Goal: Information Seeking & Learning: Check status

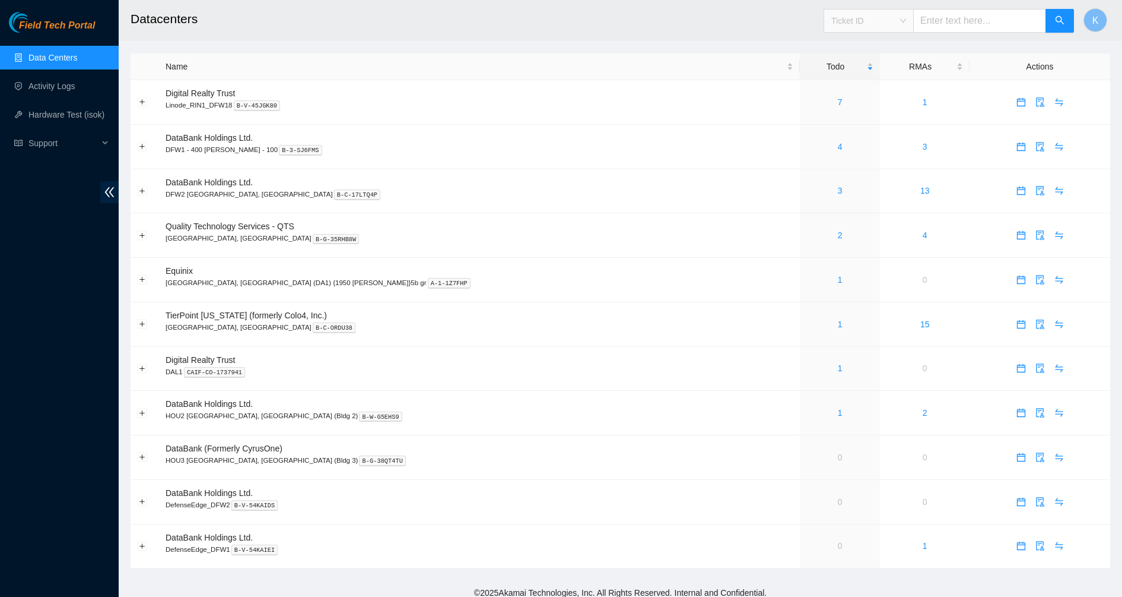
click at [905, 21] on span "Ticket ID" at bounding box center [869, 21] width 75 height 18
click at [870, 134] on div "Tracking Number" at bounding box center [880, 138] width 75 height 13
click at [946, 22] on input "text" at bounding box center [979, 21] width 133 height 24
type input "96220019000010448728004"
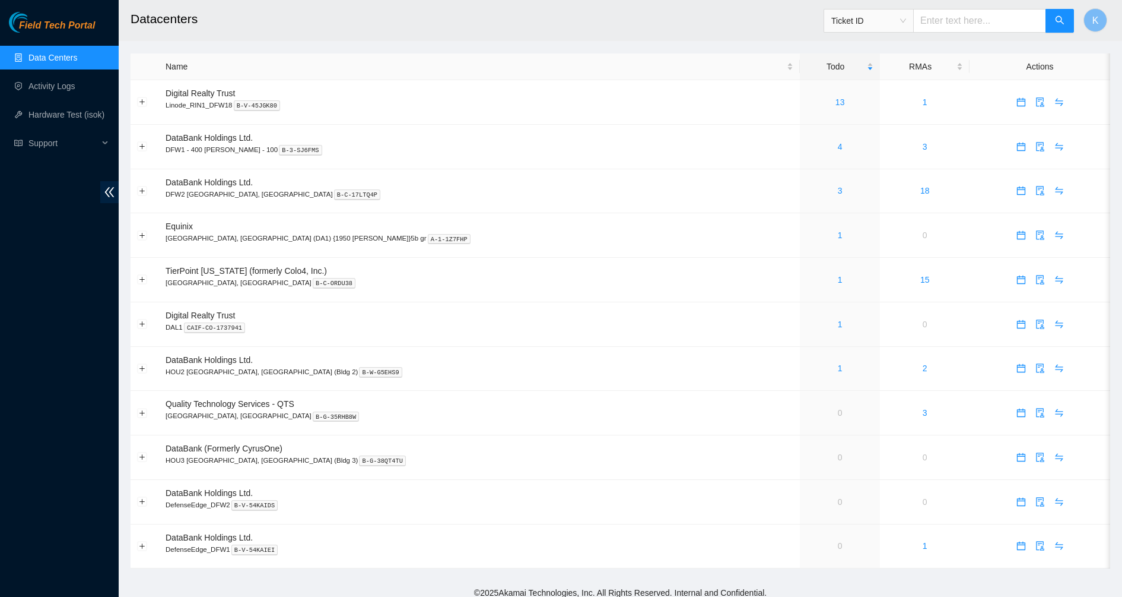
click at [894, 21] on span "Ticket ID" at bounding box center [869, 21] width 75 height 18
click at [865, 144] on div "Tracking Number" at bounding box center [880, 138] width 75 height 13
click at [945, 30] on input "text" at bounding box center [979, 21] width 133 height 24
click at [946, 30] on input "text" at bounding box center [979, 21] width 133 height 24
type input "962200190000104487280046347005620"
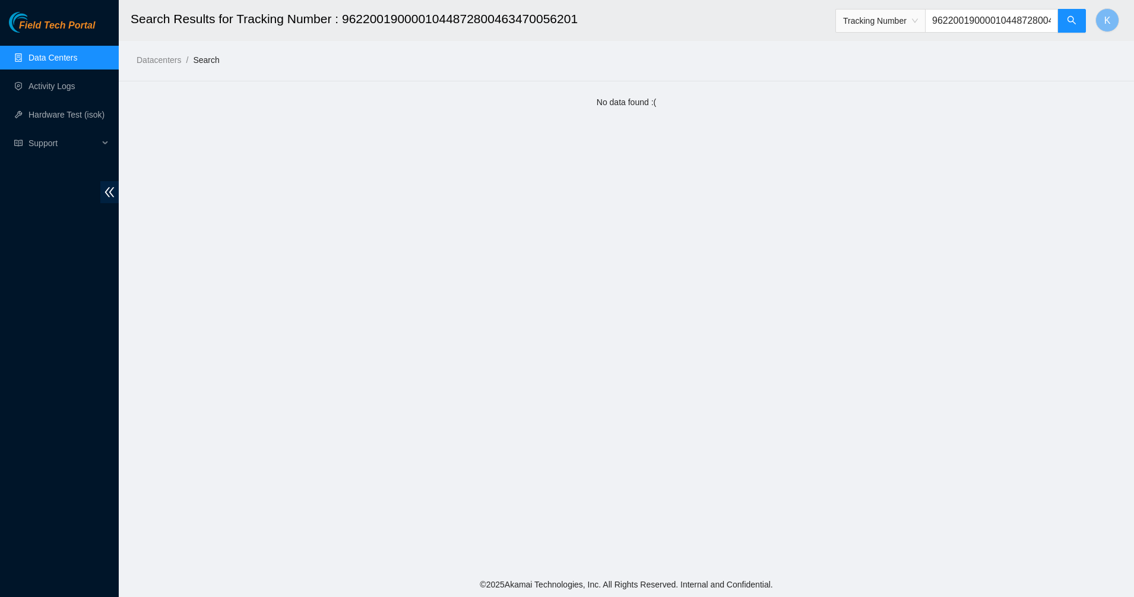
scroll to position [0, 66]
drag, startPoint x: 989, startPoint y: 24, endPoint x: 1092, endPoint y: 9, distance: 104.3
click at [1092, 9] on header "Search Results for Tracking Number : 9622001900001044872800463470056201 Trackin…" at bounding box center [686, 20] width 1134 height 41
click at [1048, 26] on input "9622001900001044872800463470056201" at bounding box center [991, 21] width 133 height 24
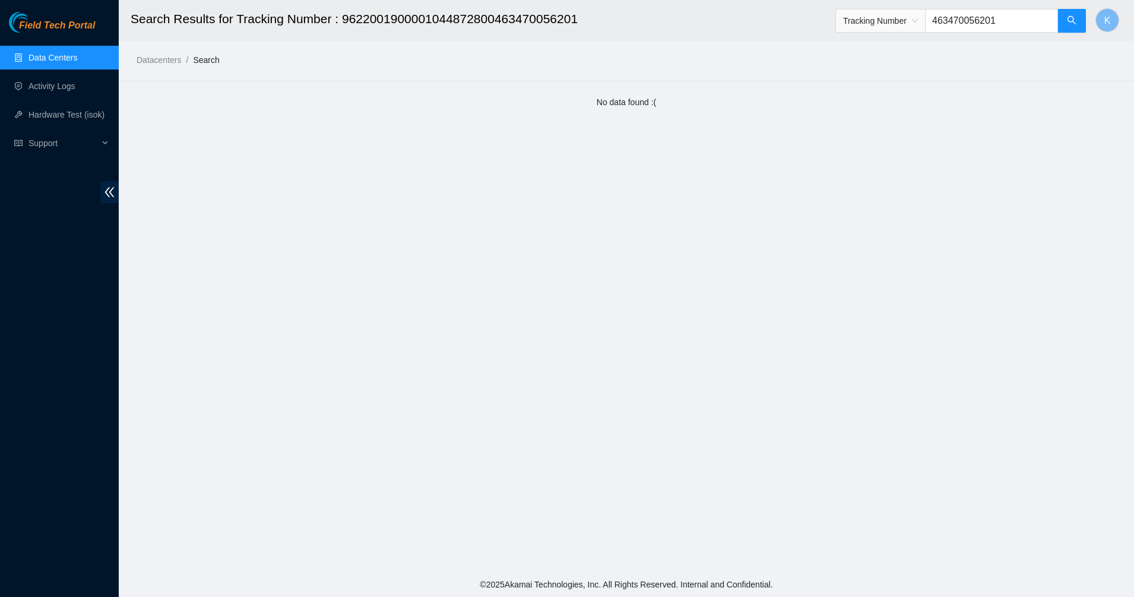
type input "463470056201"
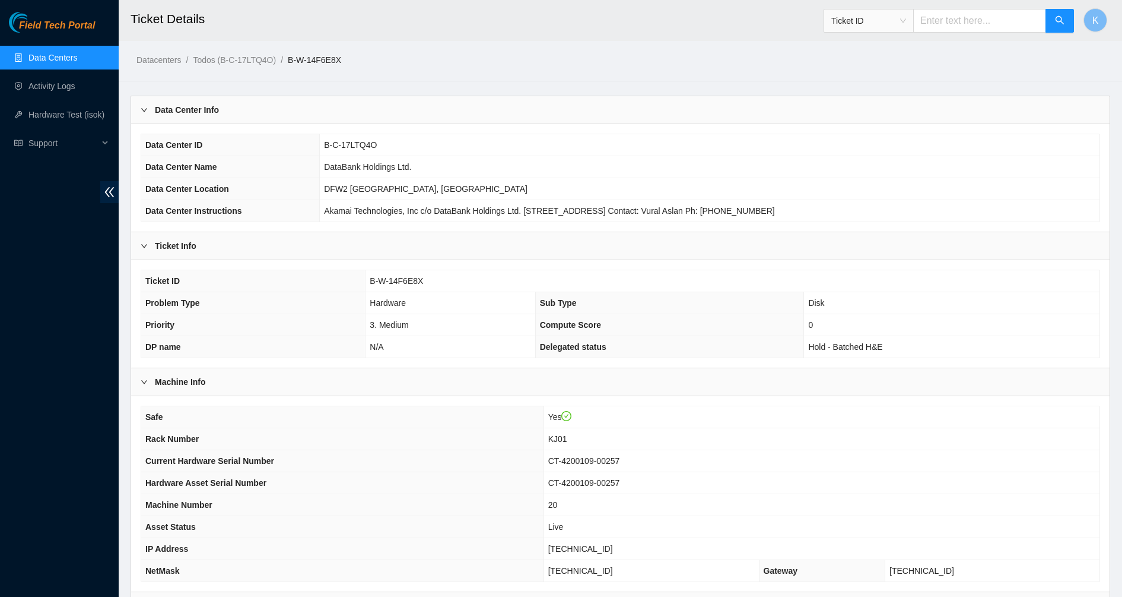
click at [413, 293] on td "Hardware" at bounding box center [451, 303] width 170 height 22
click at [335, 287] on th "Ticket ID" at bounding box center [253, 281] width 224 height 22
click at [52, 56] on link "Data Centers" at bounding box center [52, 57] width 49 height 9
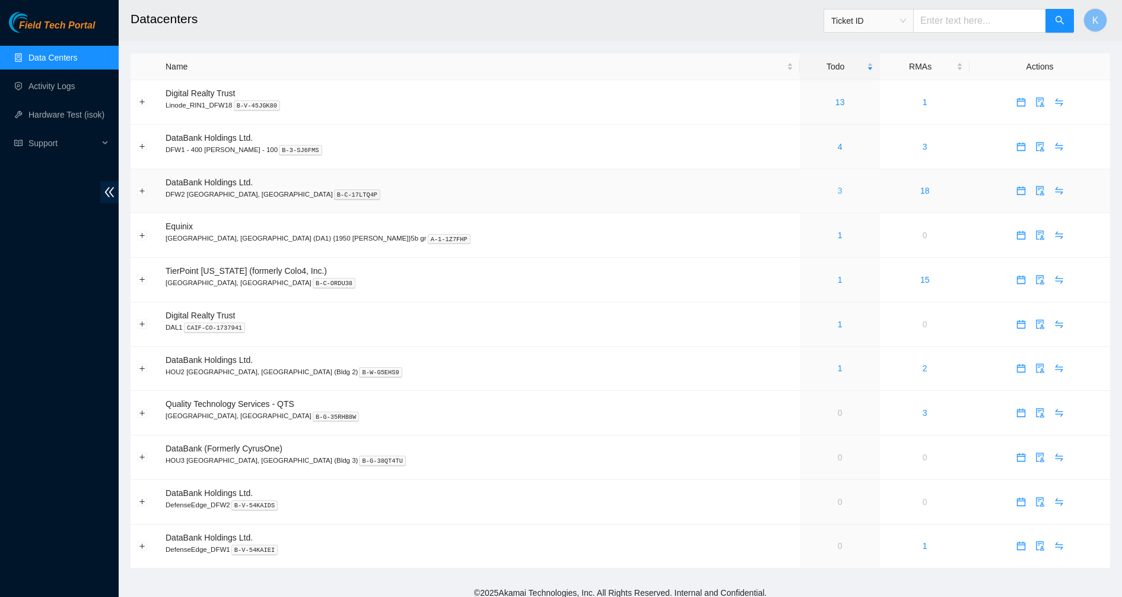
click at [838, 191] on link "3" at bounding box center [840, 190] width 5 height 9
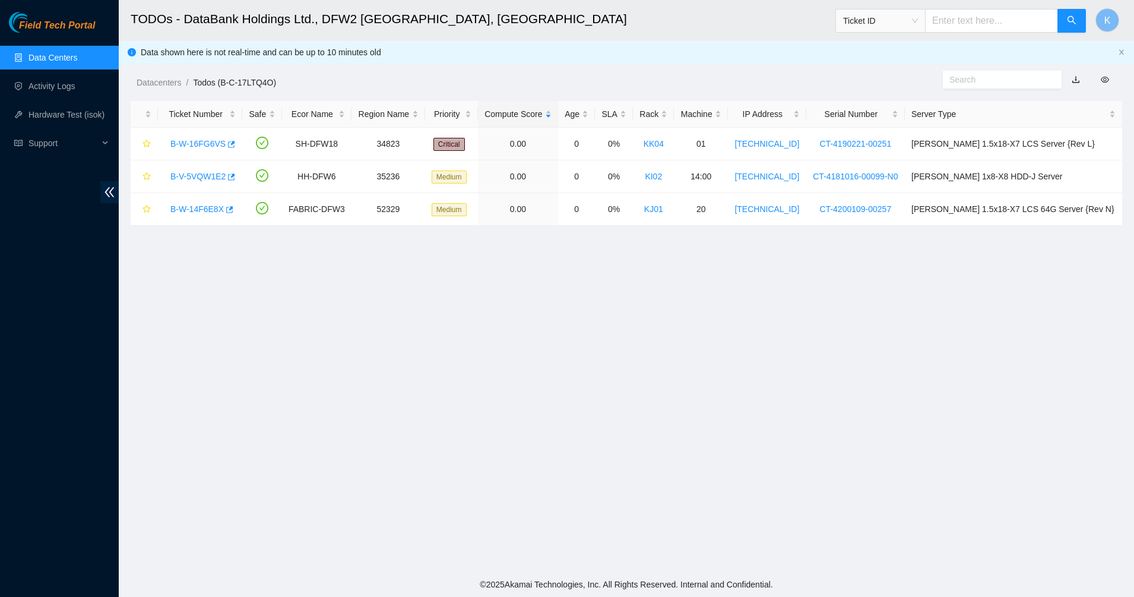
click at [375, 312] on main "TODOs - DataBank Holdings Ltd., DFW2 Richardson, TX Ticket ID K Data shown here…" at bounding box center [626, 286] width 1015 height 572
drag, startPoint x: 45, startPoint y: 50, endPoint x: 90, endPoint y: 56, distance: 46.1
click at [45, 53] on link "Data Centers" at bounding box center [52, 57] width 49 height 9
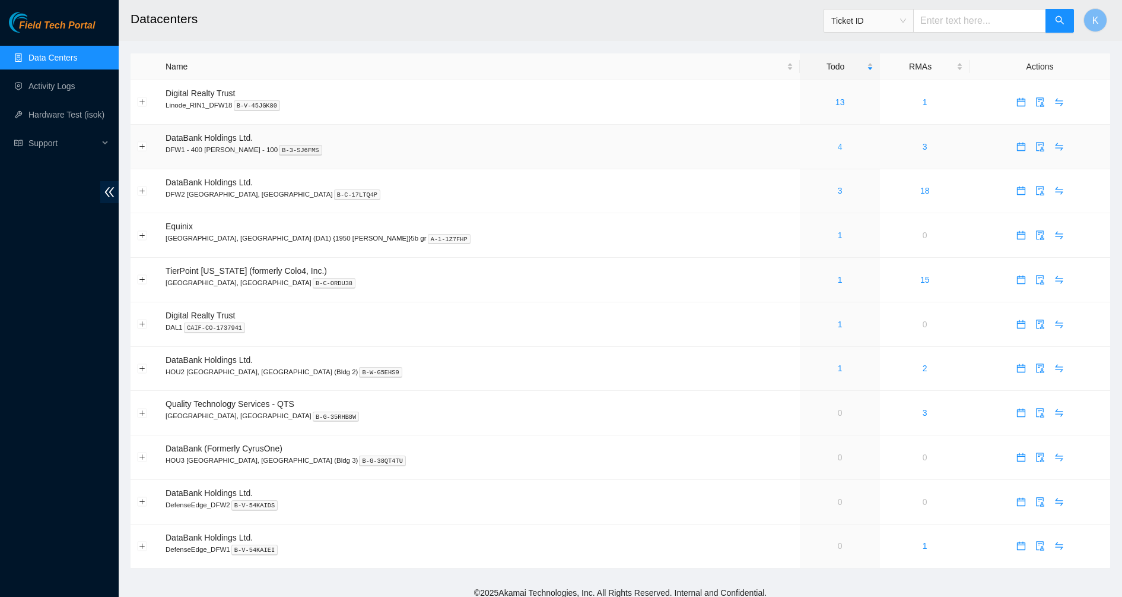
click at [838, 147] on link "4" at bounding box center [840, 146] width 5 height 9
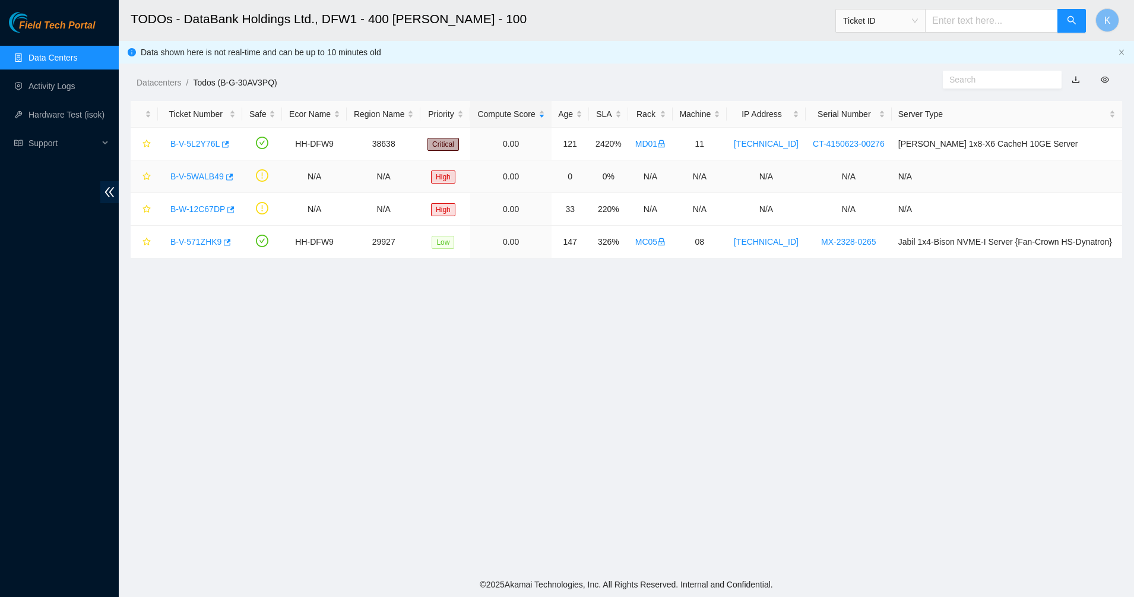
click at [201, 179] on link "B-V-5WALB49" at bounding box center [196, 176] width 53 height 9
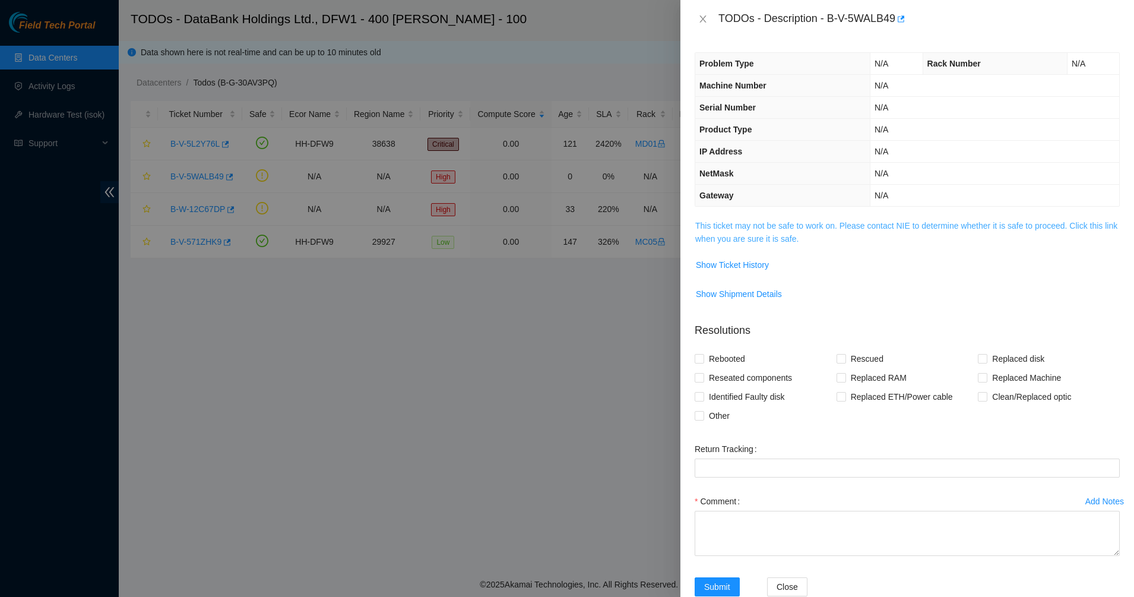
click at [813, 227] on link "This ticket may not be safe to work on. Please contact NIE to determine whether…" at bounding box center [906, 232] width 422 height 23
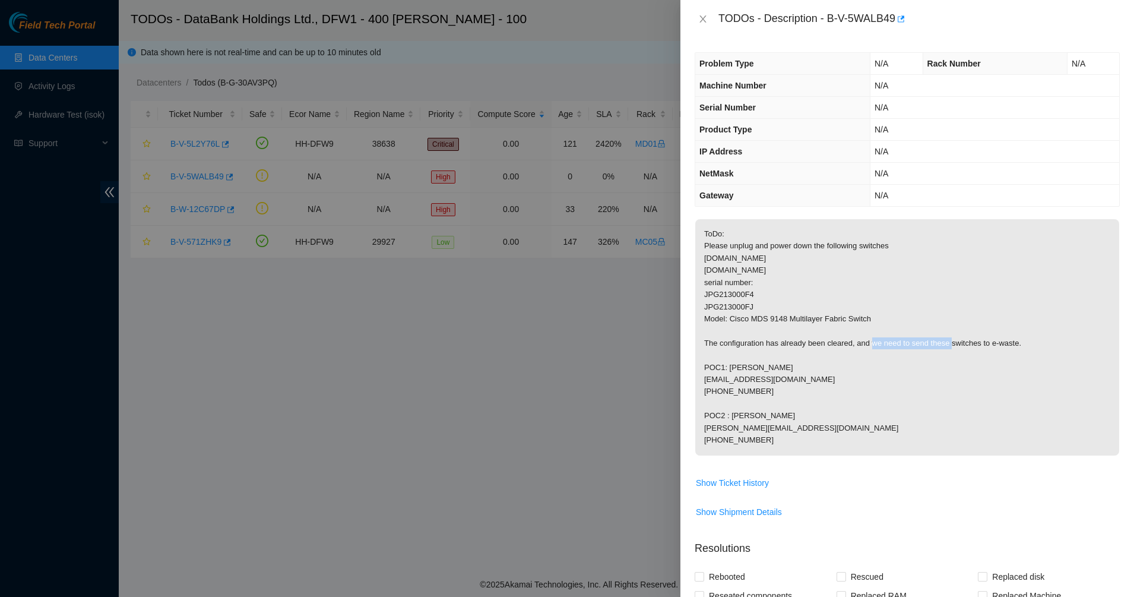
drag, startPoint x: 734, startPoint y: 344, endPoint x: 807, endPoint y: 344, distance: 73.0
click at [807, 344] on p "ToDo: Please unplug and power down the following switches fc-sw46-nbu.dfw02.cor…" at bounding box center [907, 337] width 424 height 236
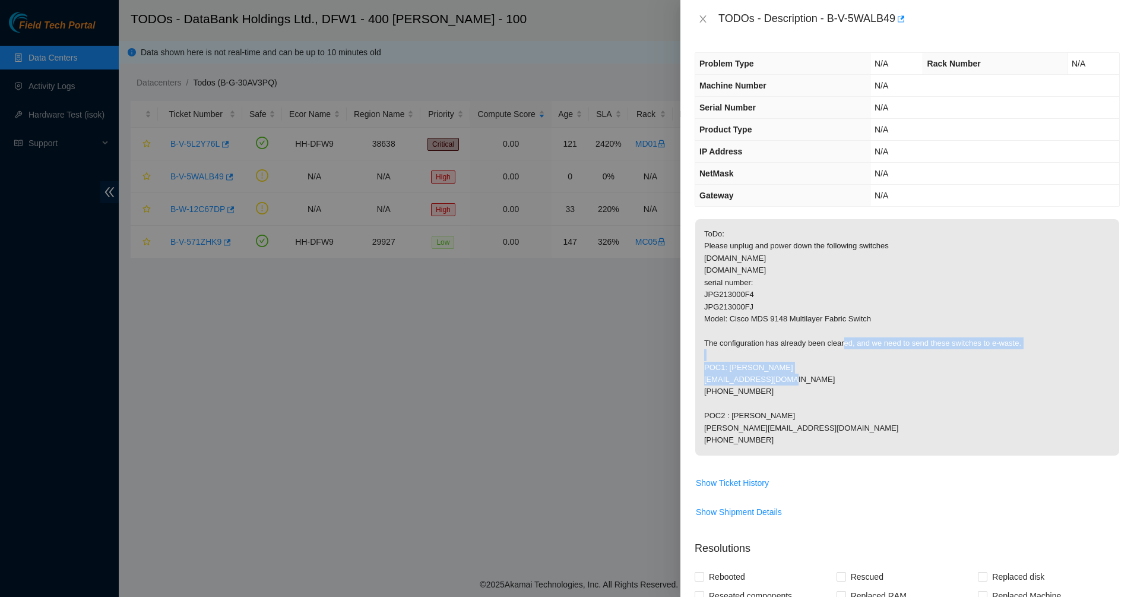
click at [877, 344] on p "ToDo: Please unplug and power down the following switches fc-sw46-nbu.dfw02.cor…" at bounding box center [907, 337] width 424 height 236
drag, startPoint x: 877, startPoint y: 344, endPoint x: 913, endPoint y: 441, distance: 104.1
click at [913, 441] on p "ToDo: Please unplug and power down the following switches fc-sw46-nbu.dfw02.cor…" at bounding box center [907, 337] width 424 height 236
click at [913, 442] on p "ToDo: Please unplug and power down the following switches fc-sw46-nbu.dfw02.cor…" at bounding box center [907, 337] width 424 height 236
drag, startPoint x: 913, startPoint y: 442, endPoint x: 833, endPoint y: 307, distance: 156.2
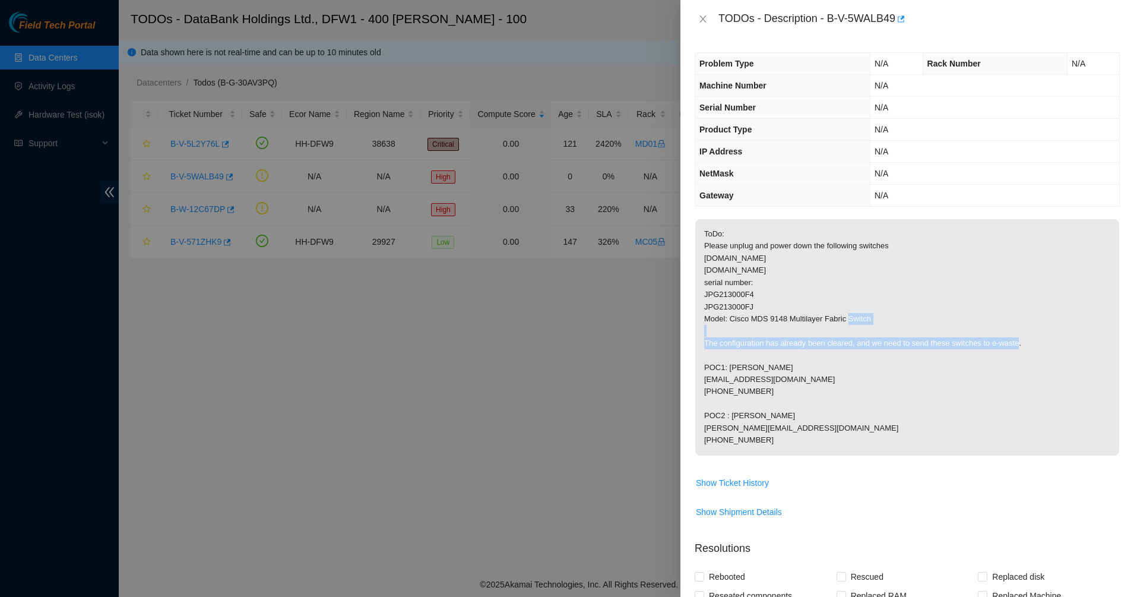
click at [833, 307] on p "ToDo: Please unplug and power down the following switches fc-sw46-nbu.dfw02.cor…" at bounding box center [907, 337] width 424 height 236
drag, startPoint x: 829, startPoint y: 18, endPoint x: 929, endPoint y: 18, distance: 100.3
click at [929, 18] on div "TODOs - Description - B-V-5WALB49" at bounding box center [918, 18] width 401 height 19
copy div "B-V-5WALB49"
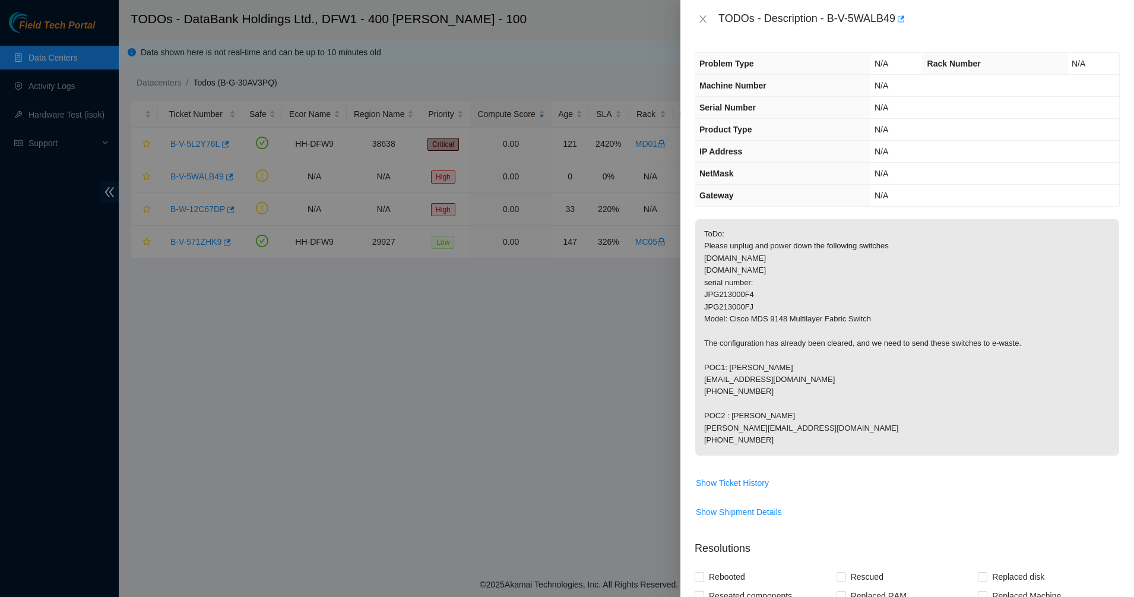
click at [711, 25] on div "TODOs - Description - B-V-5WALB49" at bounding box center [906, 18] width 425 height 19
click at [702, 18] on icon "close" at bounding box center [702, 18] width 7 height 7
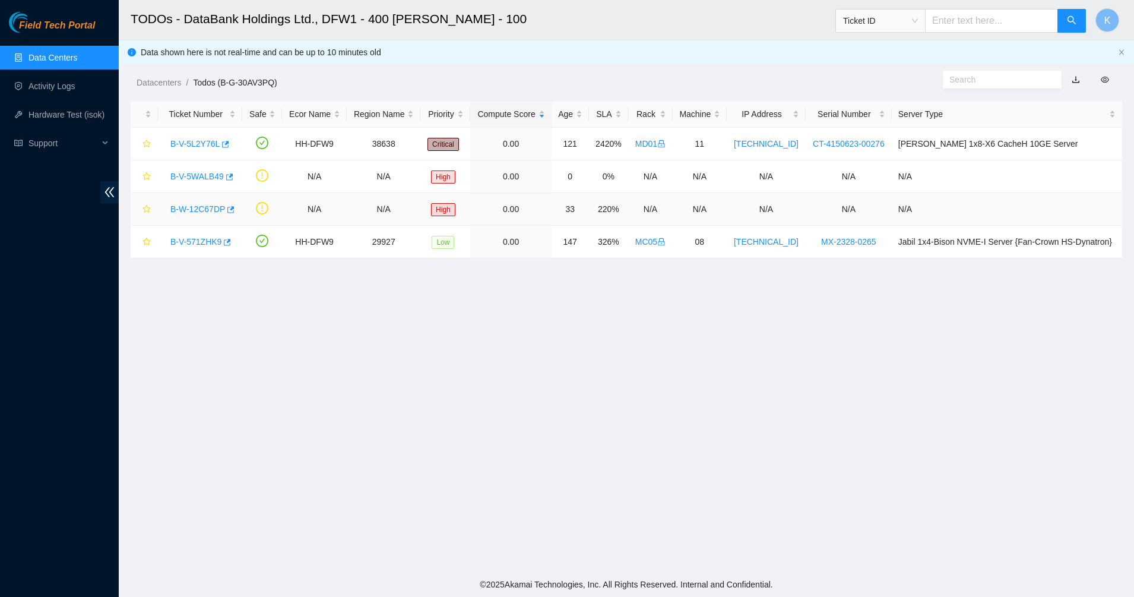
click at [195, 207] on link "B-W-12C67DP" at bounding box center [197, 208] width 55 height 9
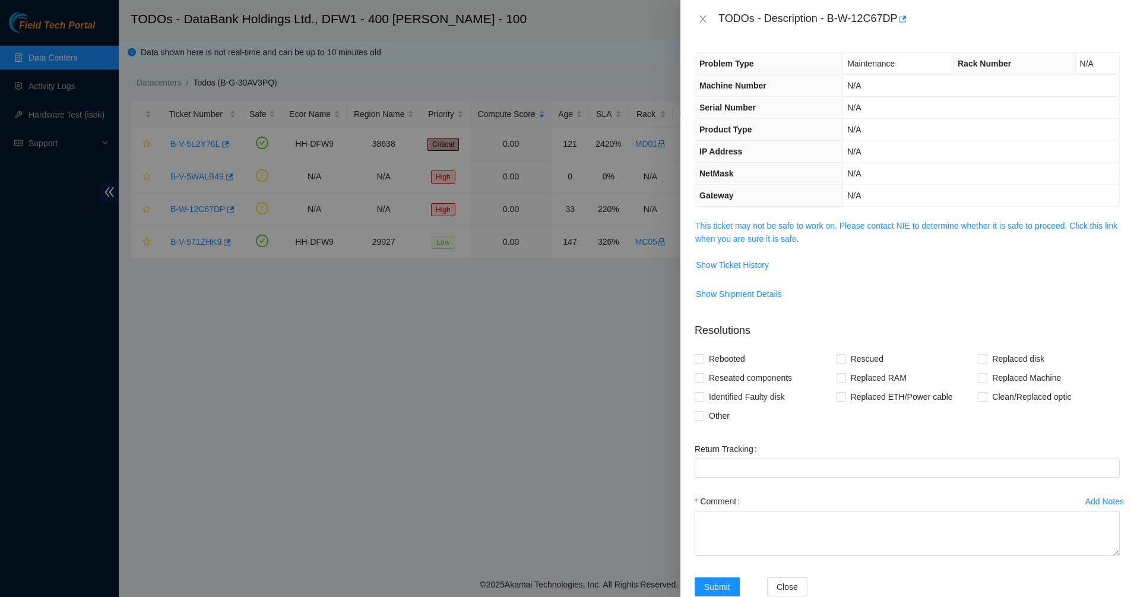
click at [842, 241] on span "This ticket may not be safe to work on. Please contact NIE to determine whether…" at bounding box center [907, 232] width 424 height 26
click at [807, 221] on link "This ticket may not be safe to work on. Please contact NIE to determine whether…" at bounding box center [906, 232] width 422 height 23
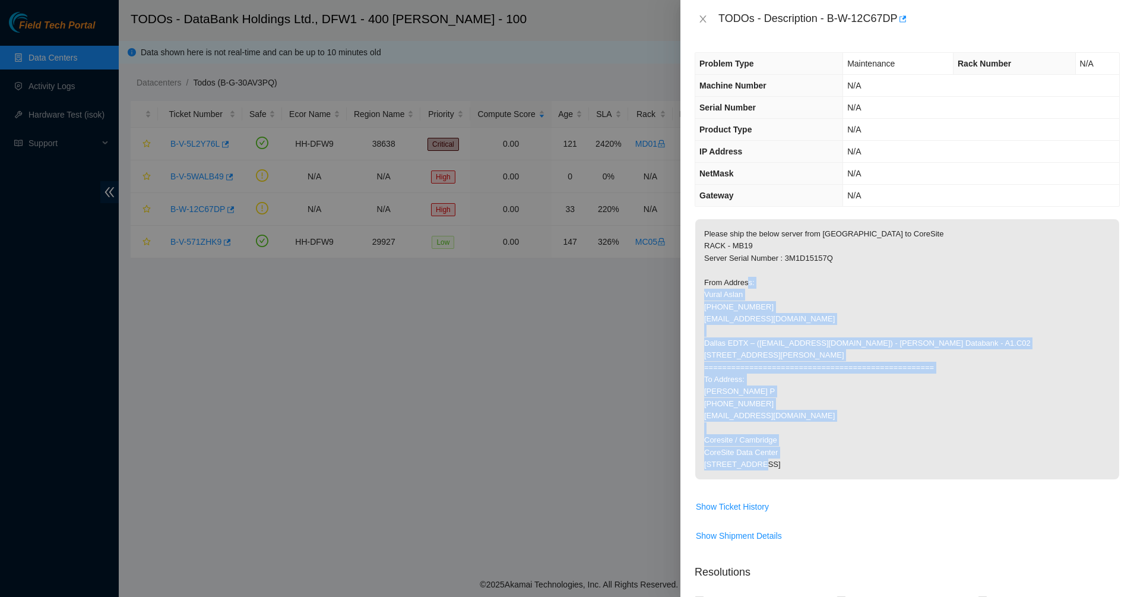
drag, startPoint x: 837, startPoint y: 464, endPoint x: 863, endPoint y: 542, distance: 82.6
click at [863, 542] on tbody "Please ship the below server from Dallas to CoreSite RACK - MB19 Server Serial …" at bounding box center [906, 386] width 425 height 336
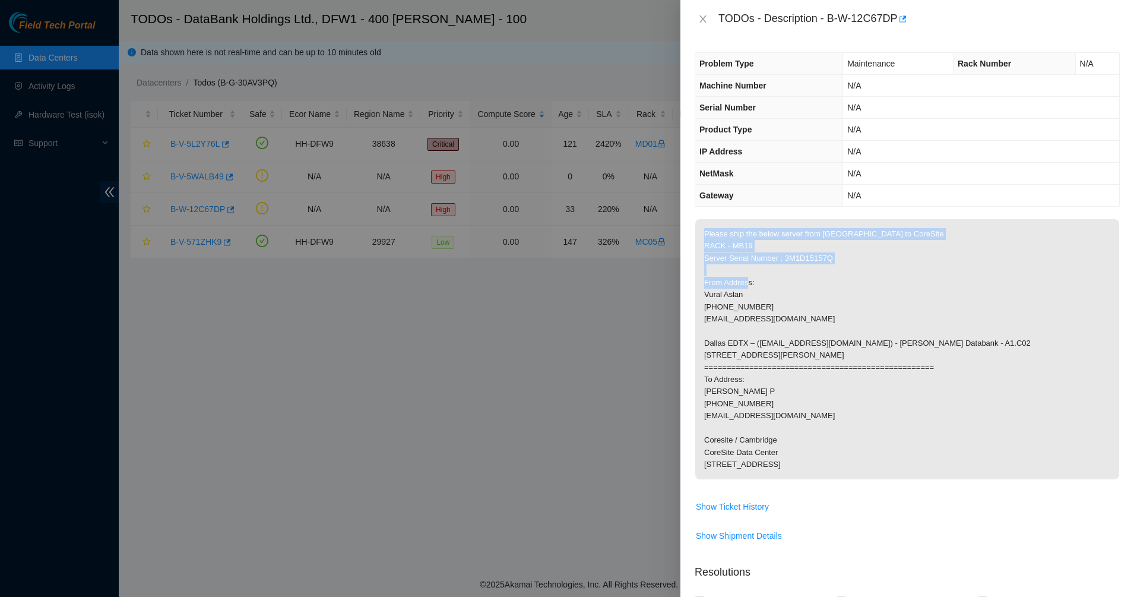
click at [835, 479] on p "Please ship the below server from Dallas to CoreSite RACK - MB19 Server Serial …" at bounding box center [907, 349] width 424 height 260
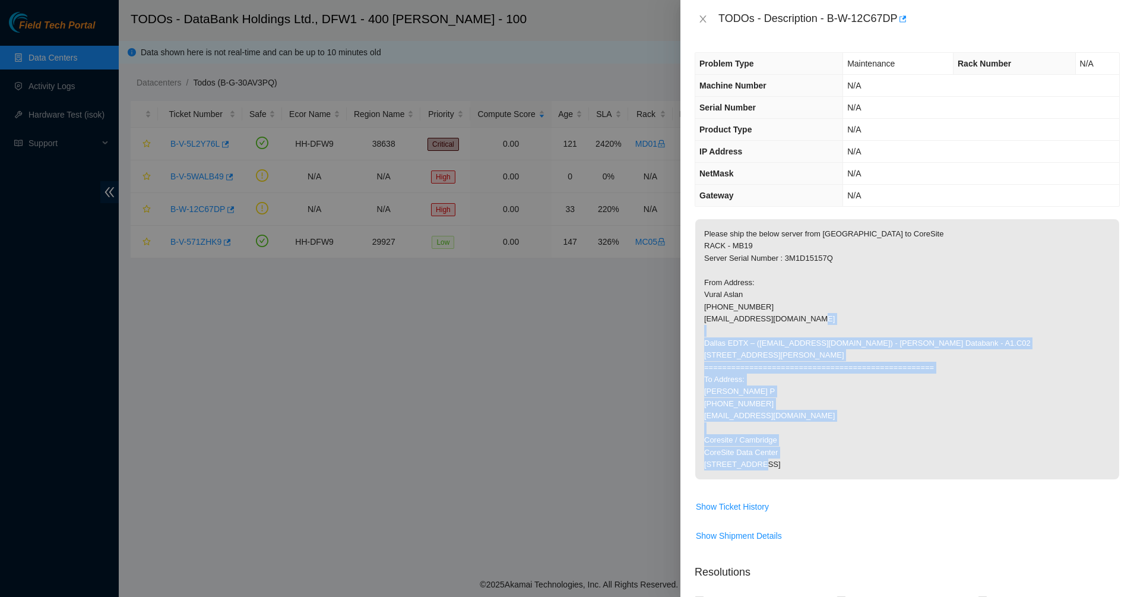
drag, startPoint x: 793, startPoint y: 419, endPoint x: 764, endPoint y: 336, distance: 87.8
click at [765, 338] on p "Please ship the below server from Dallas to CoreSite RACK - MB19 Server Serial …" at bounding box center [907, 349] width 424 height 260
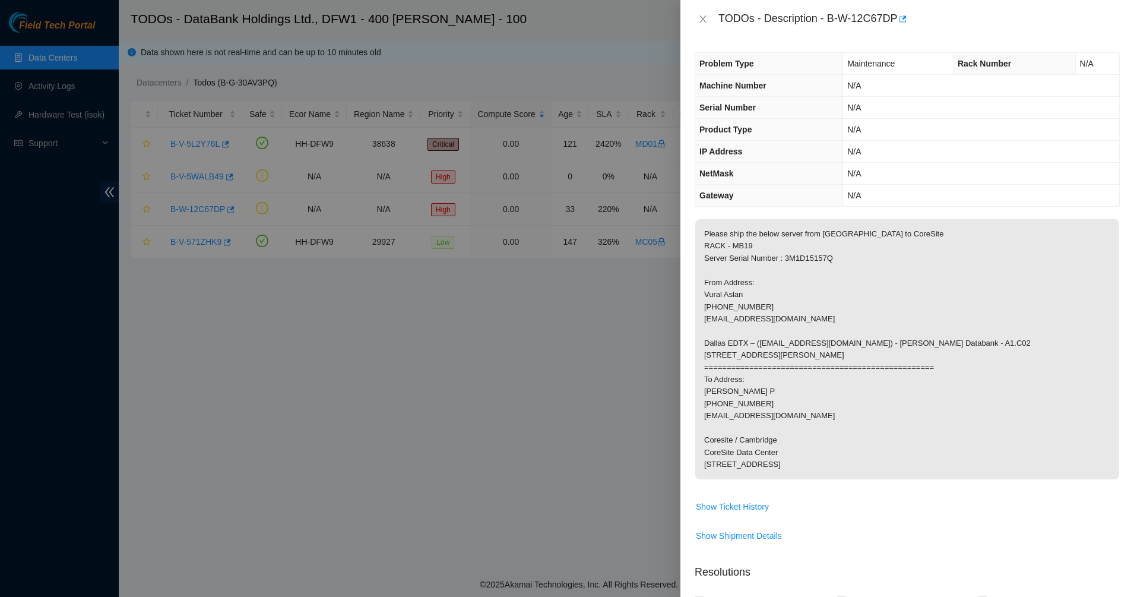
drag, startPoint x: 764, startPoint y: 336, endPoint x: 759, endPoint y: 288, distance: 47.8
click at [764, 335] on p "Please ship the below server from Dallas to CoreSite RACK - MB19 Server Serial …" at bounding box center [907, 349] width 424 height 260
drag, startPoint x: 758, startPoint y: 283, endPoint x: 739, endPoint y: 249, distance: 38.8
click at [739, 249] on p "Please ship the below server from Dallas to CoreSite RACK - MB19 Server Serial …" at bounding box center [907, 349] width 424 height 260
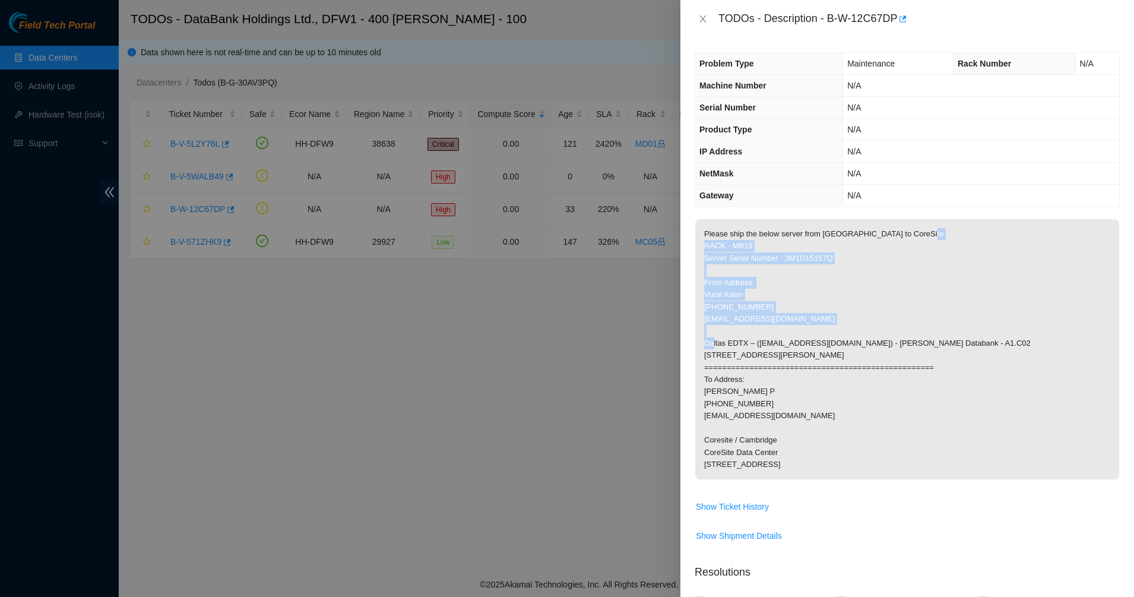
drag, startPoint x: 739, startPoint y: 249, endPoint x: 779, endPoint y: 349, distance: 107.9
click at [779, 349] on p "Please ship the below server from Dallas to CoreSite RACK - MB19 Server Serial …" at bounding box center [907, 349] width 424 height 260
click at [706, 18] on icon "close" at bounding box center [702, 18] width 9 height 9
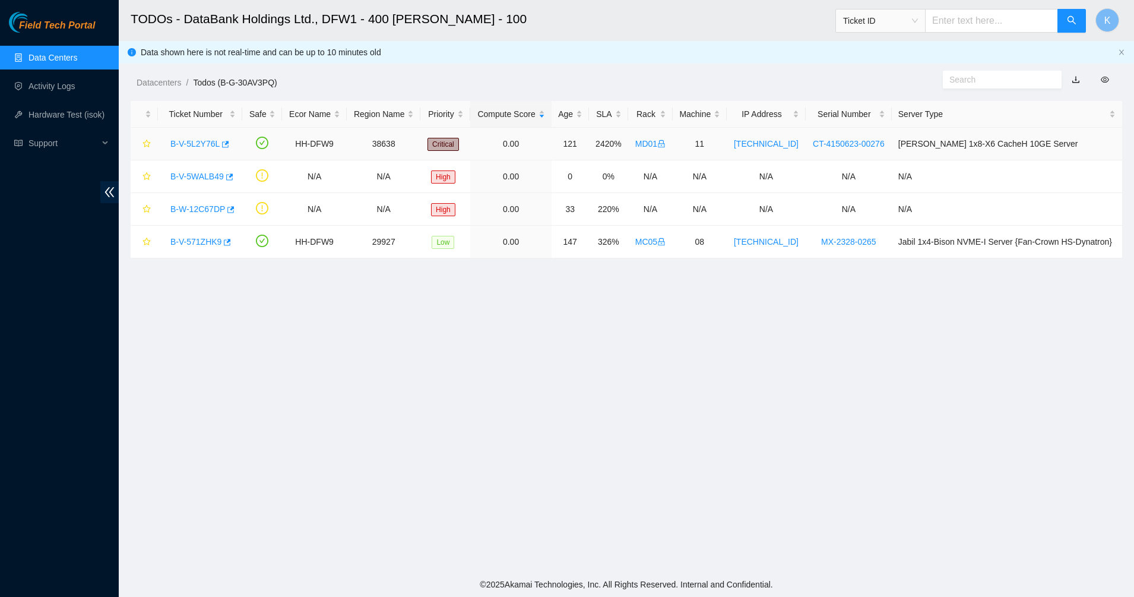
click at [189, 141] on link "B-V-5L2Y76L" at bounding box center [194, 143] width 49 height 9
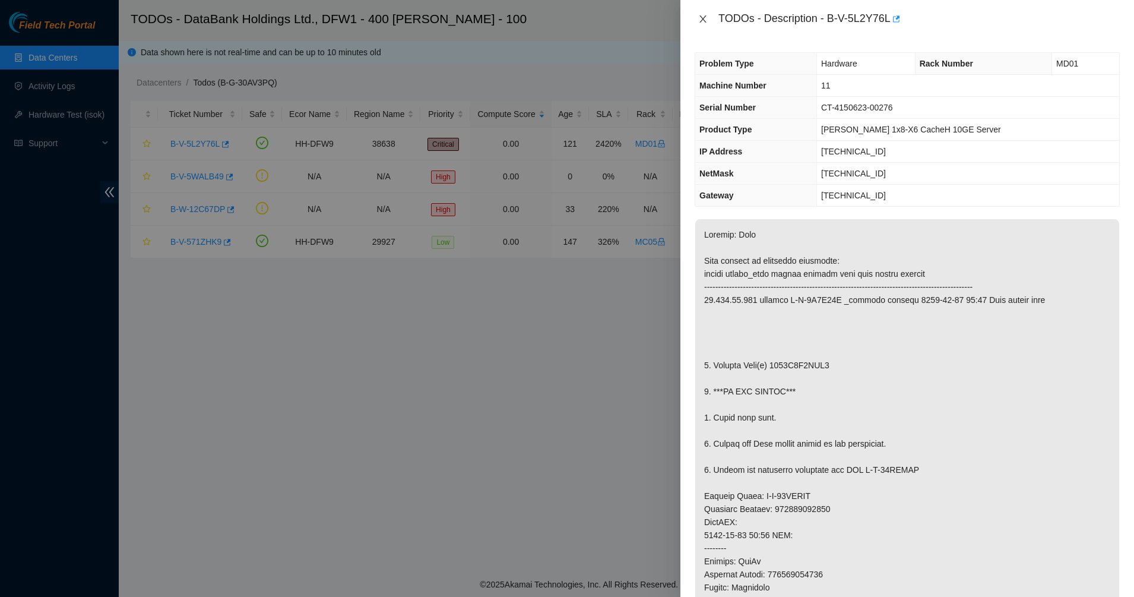
click at [700, 22] on icon "close" at bounding box center [702, 18] width 7 height 7
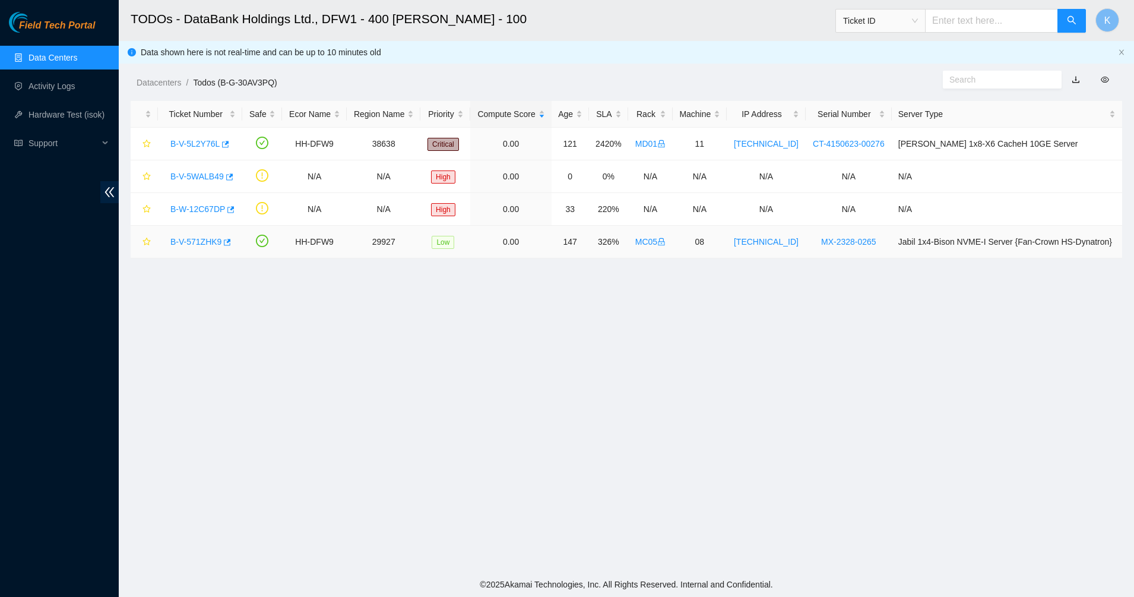
click at [187, 248] on div "B-V-571ZHK9" at bounding box center [199, 241] width 71 height 19
click at [201, 244] on link "B-V-571ZHK9" at bounding box center [195, 241] width 51 height 9
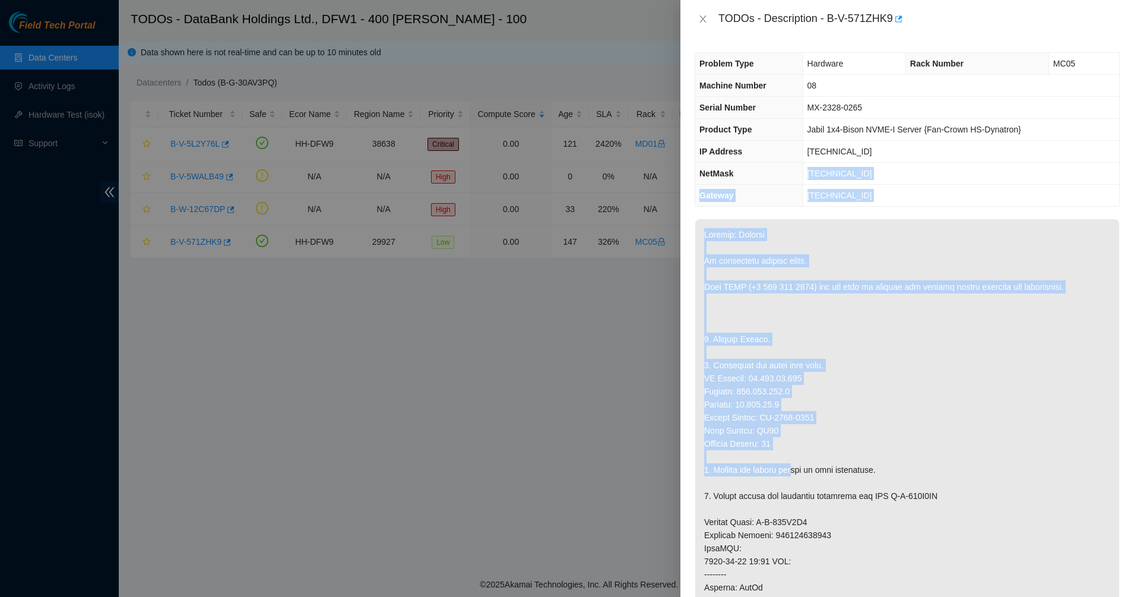
drag, startPoint x: 775, startPoint y: 350, endPoint x: 799, endPoint y: 471, distance: 122.8
click at [799, 471] on div "Problem Type Hardware Rack Number MC05 Machine Number 08 Serial Number MX-2328-…" at bounding box center [906, 317] width 453 height 559
click at [799, 471] on p at bounding box center [907, 567] width 424 height 697
drag, startPoint x: 799, startPoint y: 465, endPoint x: 712, endPoint y: 167, distance: 309.7
click at [712, 169] on div "Problem Type Hardware Rack Number MC05 Machine Number 08 Serial Number MX-2328-…" at bounding box center [906, 317] width 453 height 559
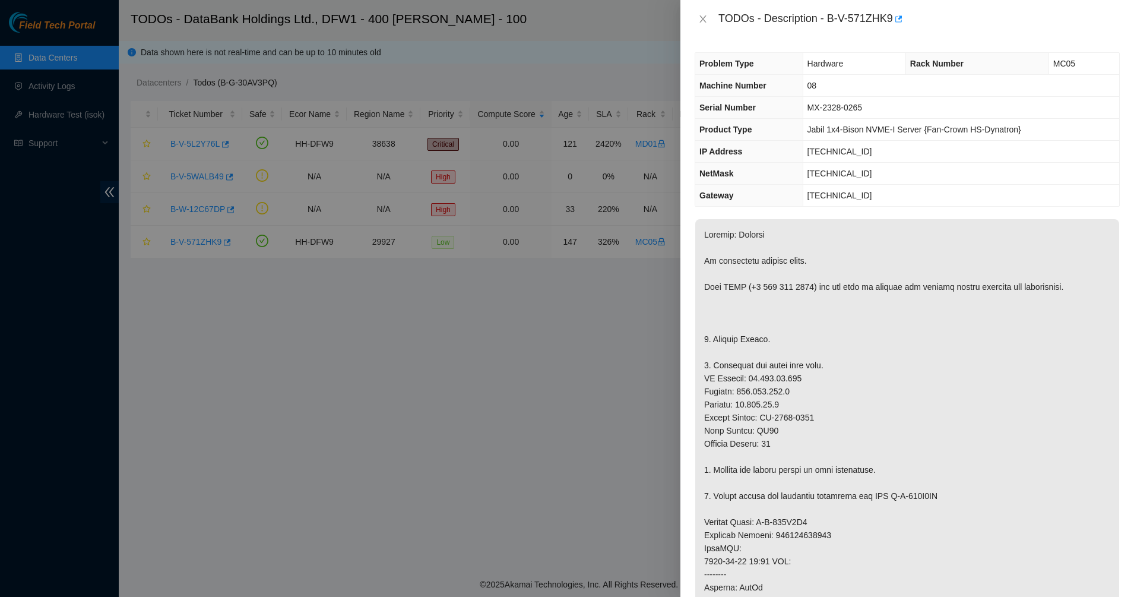
drag, startPoint x: 712, startPoint y: 164, endPoint x: 696, endPoint y: 101, distance: 65.6
click at [712, 163] on th "NetMask" at bounding box center [748, 174] width 107 height 22
click at [696, 23] on button "Close" at bounding box center [702, 19] width 17 height 11
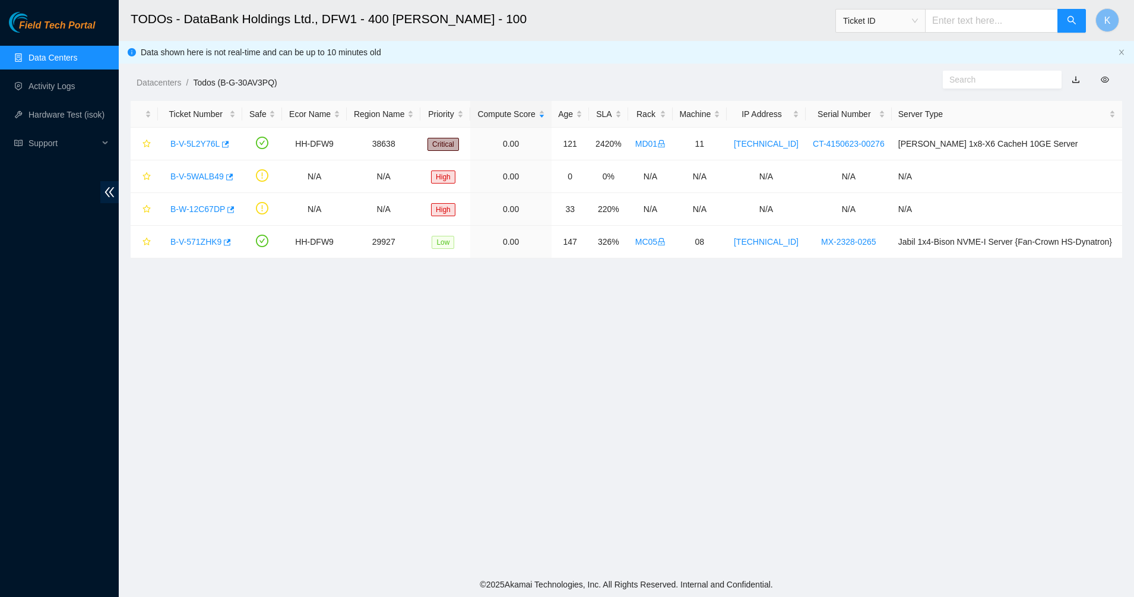
click at [429, 439] on main "TODOs - DataBank Holdings Ltd., DFW1 - 400 [PERSON_NAME] - 100 Ticket ID K Data…" at bounding box center [626, 286] width 1015 height 572
click at [57, 53] on link "Data Centers" at bounding box center [52, 57] width 49 height 9
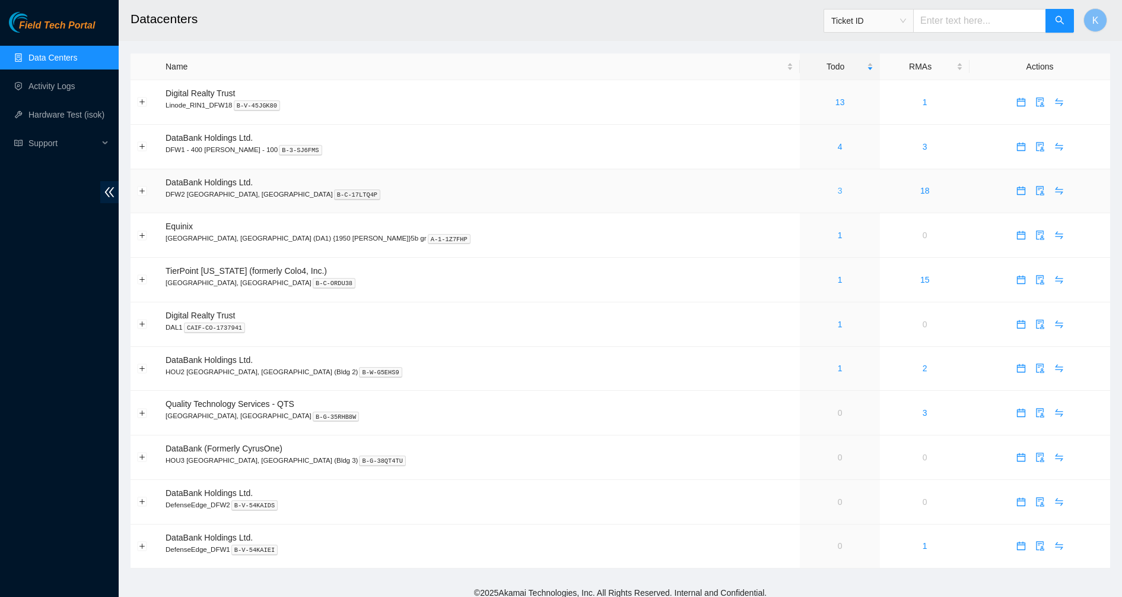
click at [838, 193] on link "3" at bounding box center [840, 190] width 5 height 9
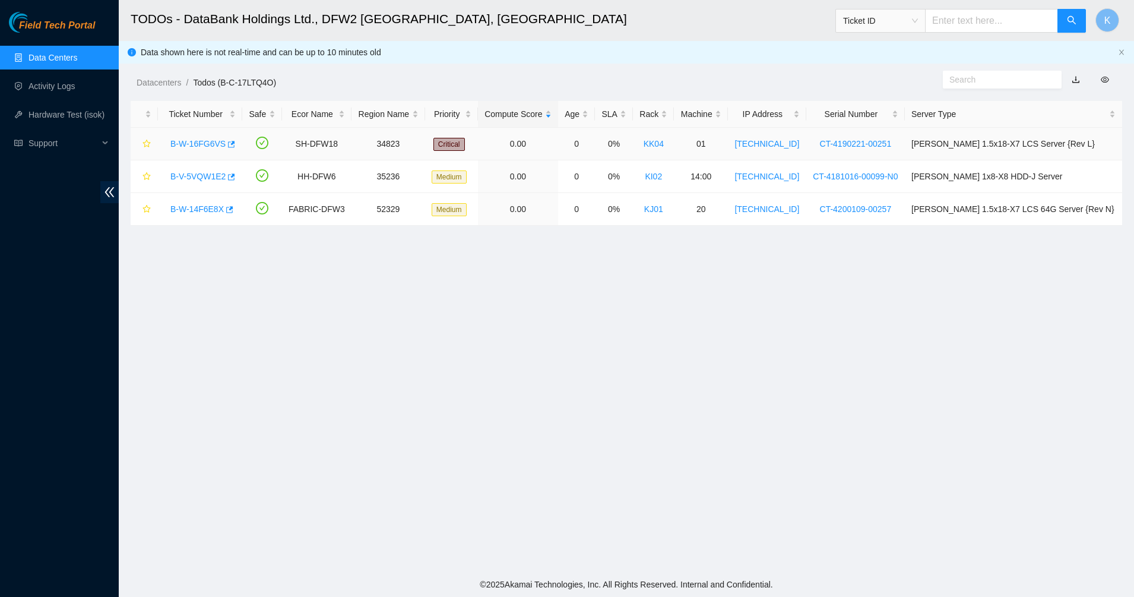
click at [208, 147] on link "B-W-16FG6VS" at bounding box center [197, 143] width 55 height 9
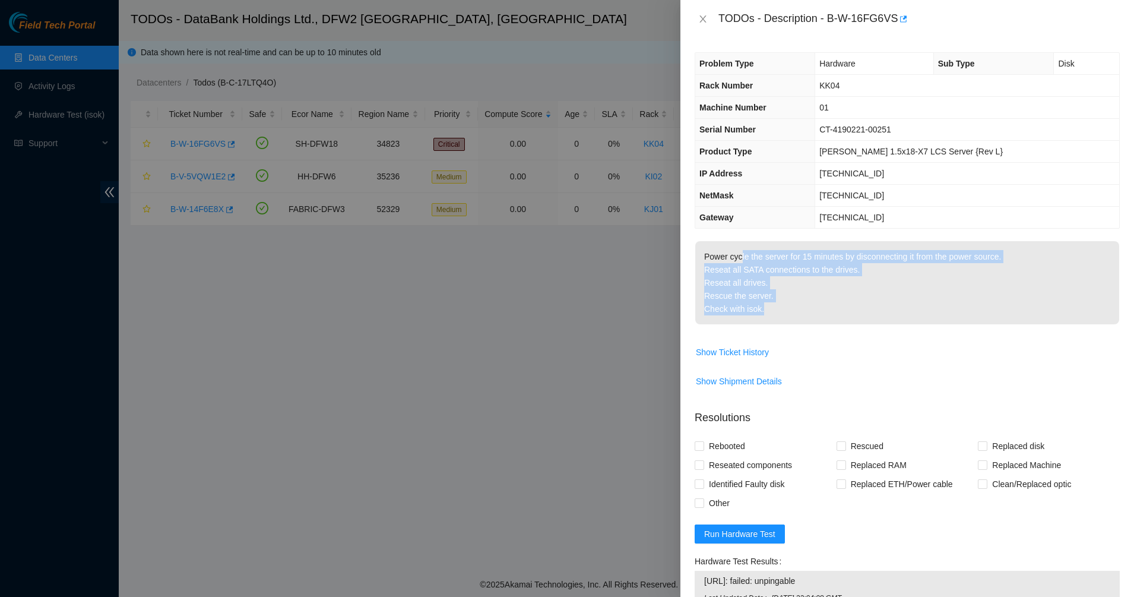
drag, startPoint x: 761, startPoint y: 301, endPoint x: 772, endPoint y: 317, distance: 19.6
click at [772, 317] on p "Power cycle the server for 15 minutes by disconnecting it from the power source…" at bounding box center [907, 282] width 424 height 83
drag, startPoint x: 774, startPoint y: 316, endPoint x: 713, endPoint y: 242, distance: 96.2
click at [713, 242] on p "Power cycle the server for 15 minutes by disconnecting it from the power source…" at bounding box center [907, 282] width 424 height 83
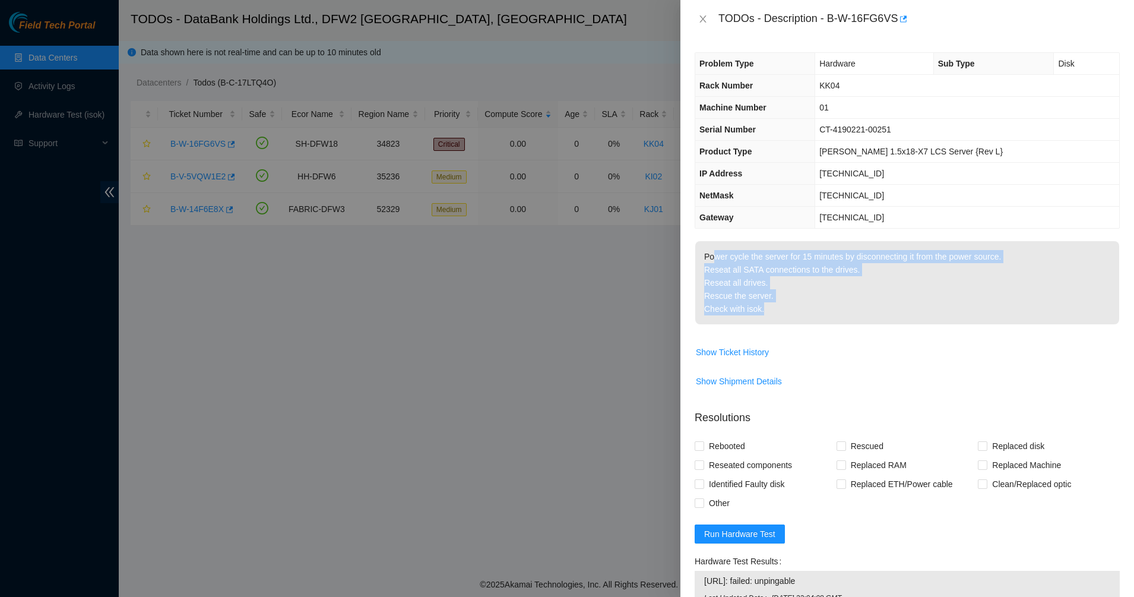
click at [713, 242] on p "Power cycle the server for 15 minutes by disconnecting it from the power source…" at bounding box center [907, 282] width 424 height 83
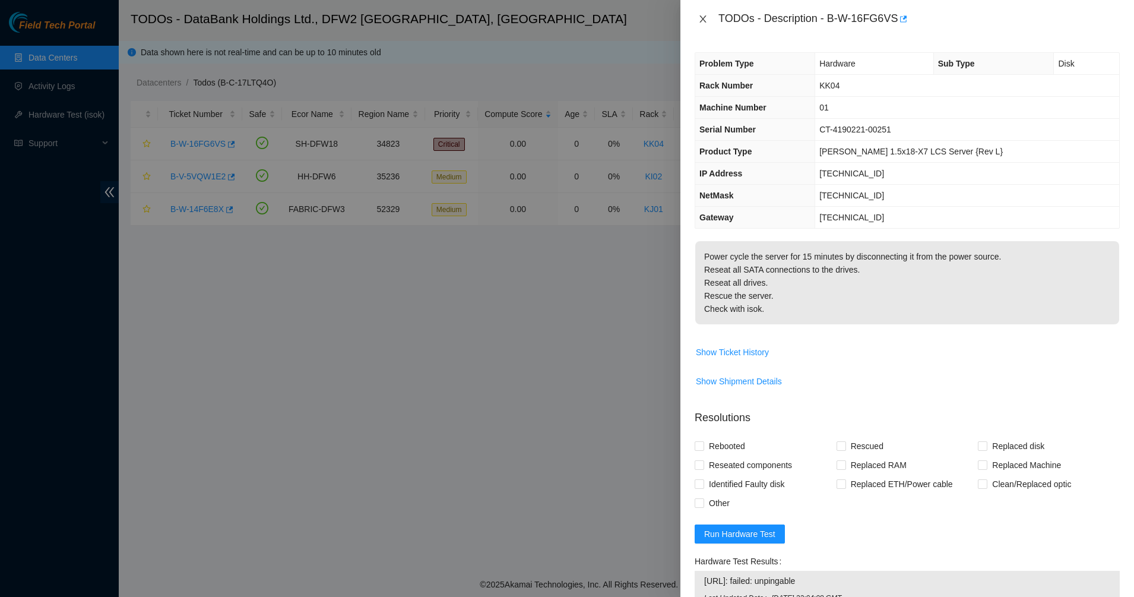
click at [700, 17] on icon "close" at bounding box center [702, 18] width 9 height 9
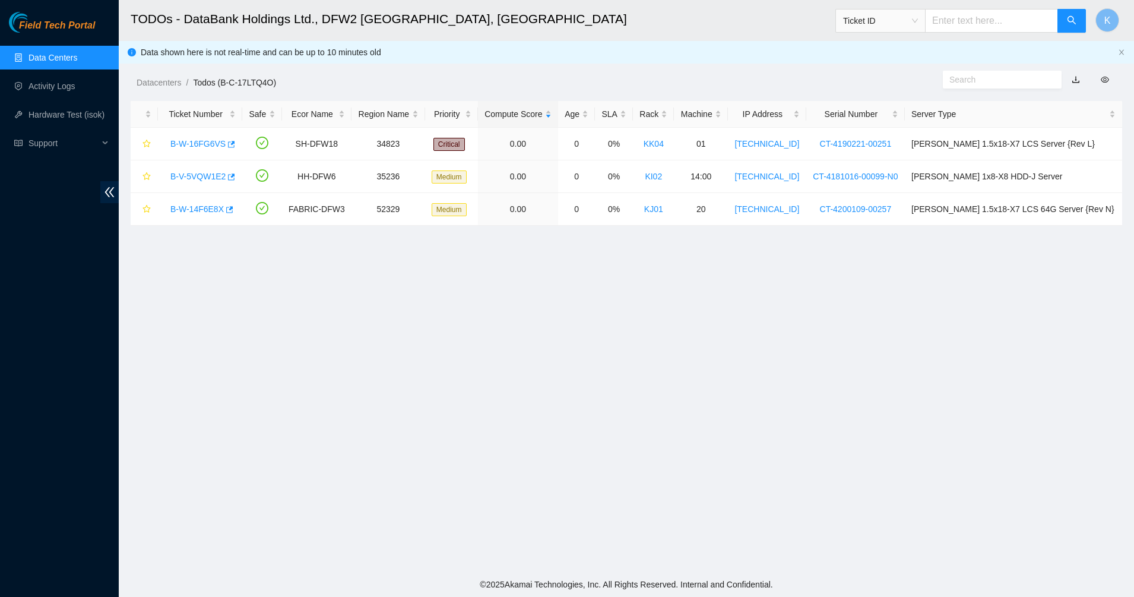
click at [455, 287] on main "TODOs - DataBank Holdings Ltd., DFW2 Richardson, TX Ticket ID K Data shown here…" at bounding box center [626, 286] width 1015 height 572
click at [64, 62] on link "Data Centers" at bounding box center [52, 57] width 49 height 9
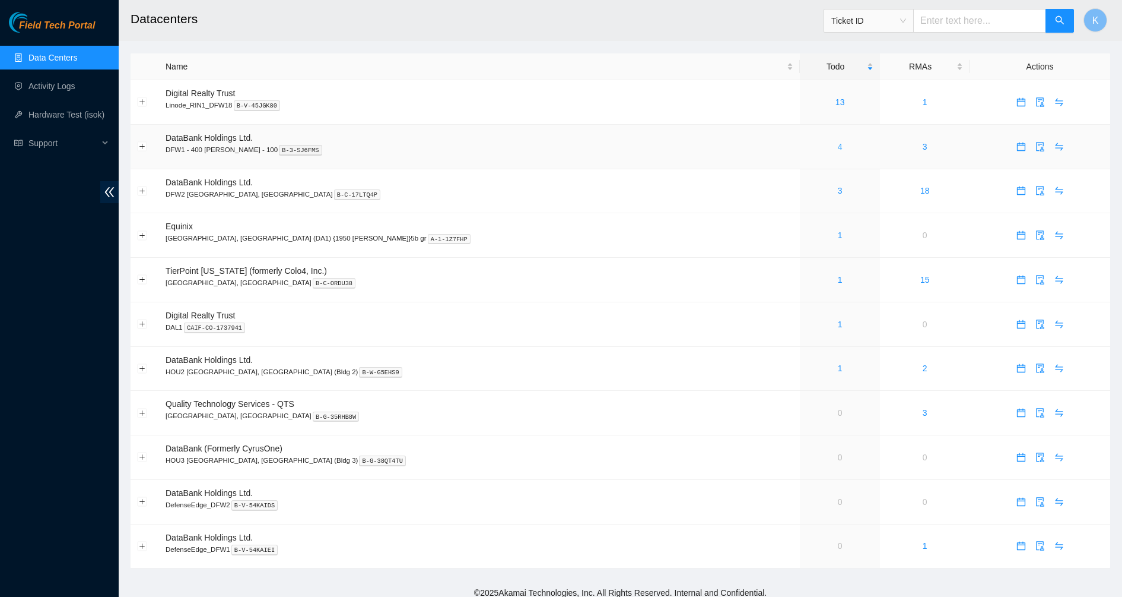
click at [838, 148] on link "4" at bounding box center [840, 146] width 5 height 9
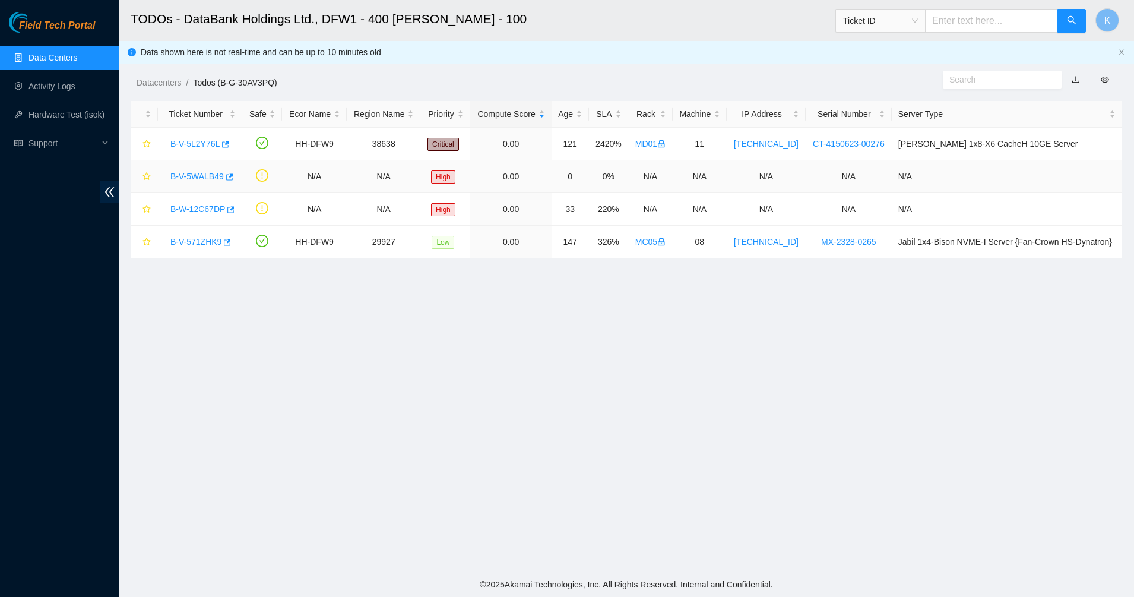
click at [204, 176] on link "B-V-5WALB49" at bounding box center [196, 176] width 53 height 9
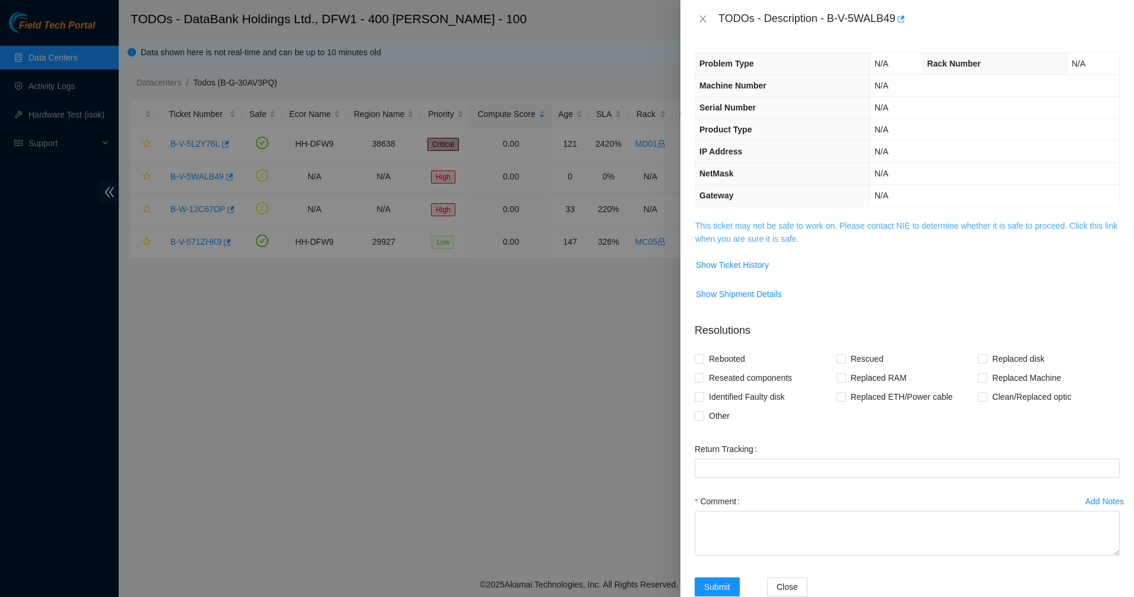
click at [710, 242] on link "This ticket may not be safe to work on. Please contact NIE to determine whether…" at bounding box center [906, 232] width 422 height 23
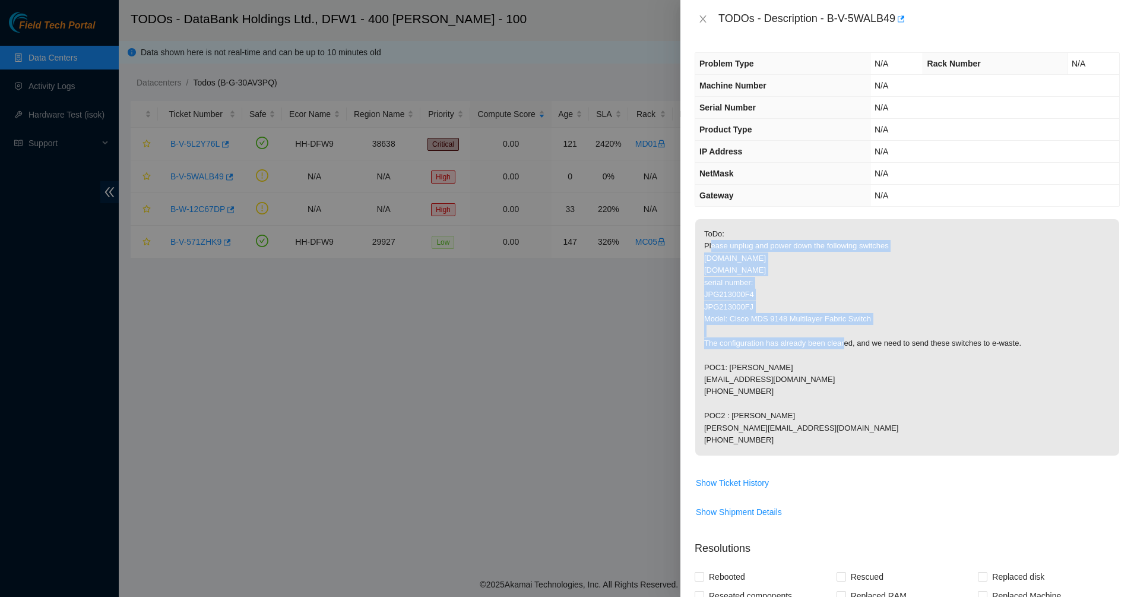
drag, startPoint x: 710, startPoint y: 243, endPoint x: 756, endPoint y: 331, distance: 98.2
click at [756, 331] on p "ToDo: Please unplug and power down the following switches fc-sw46-nbu.dfw02.cor…" at bounding box center [907, 337] width 424 height 236
drag, startPoint x: 737, startPoint y: 293, endPoint x: 728, endPoint y: 258, distance: 36.7
click at [728, 258] on p "ToDo: Please unplug and power down the following switches fc-sw46-nbu.dfw02.cor…" at bounding box center [907, 337] width 424 height 236
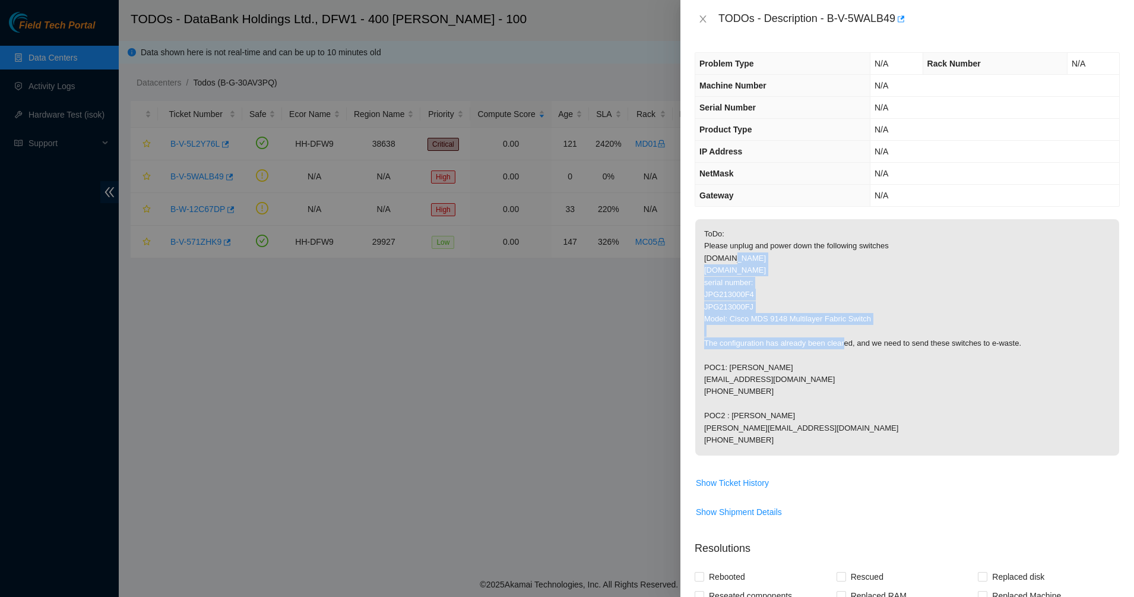
click at [728, 258] on p "ToDo: Please unplug and power down the following switches fc-sw46-nbu.dfw02.cor…" at bounding box center [907, 337] width 424 height 236
click at [777, 262] on p "ToDo: Please unplug and power down the following switches fc-sw46-nbu.dfw02.cor…" at bounding box center [907, 337] width 424 height 236
click at [839, 294] on p "ToDo: Please unplug and power down the following switches fc-sw46-nbu.dfw02.cor…" at bounding box center [907, 337] width 424 height 236
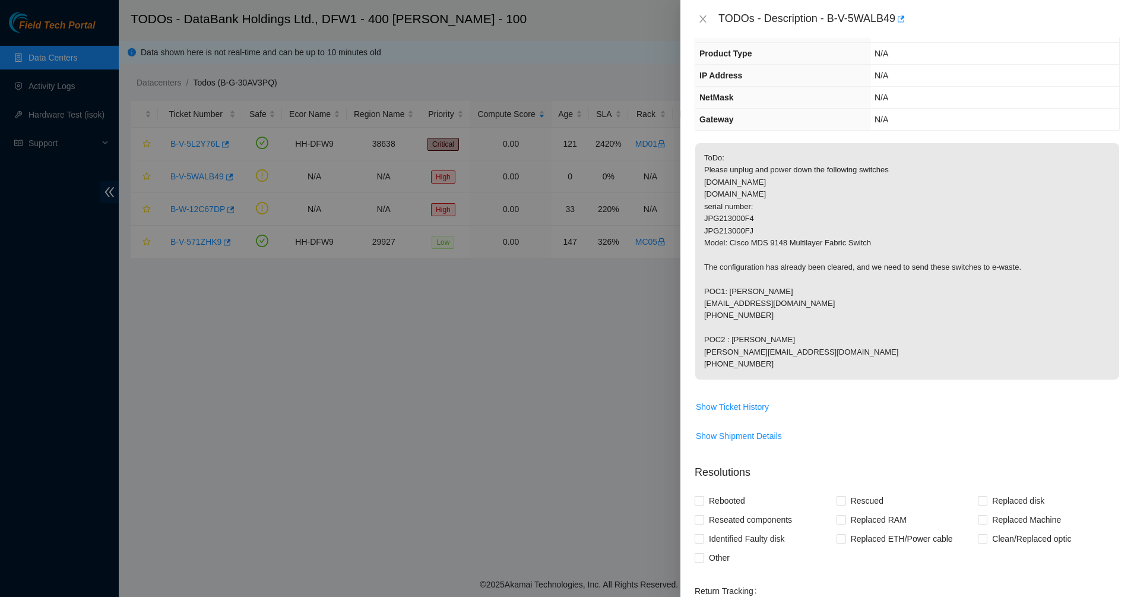
scroll to position [148, 0]
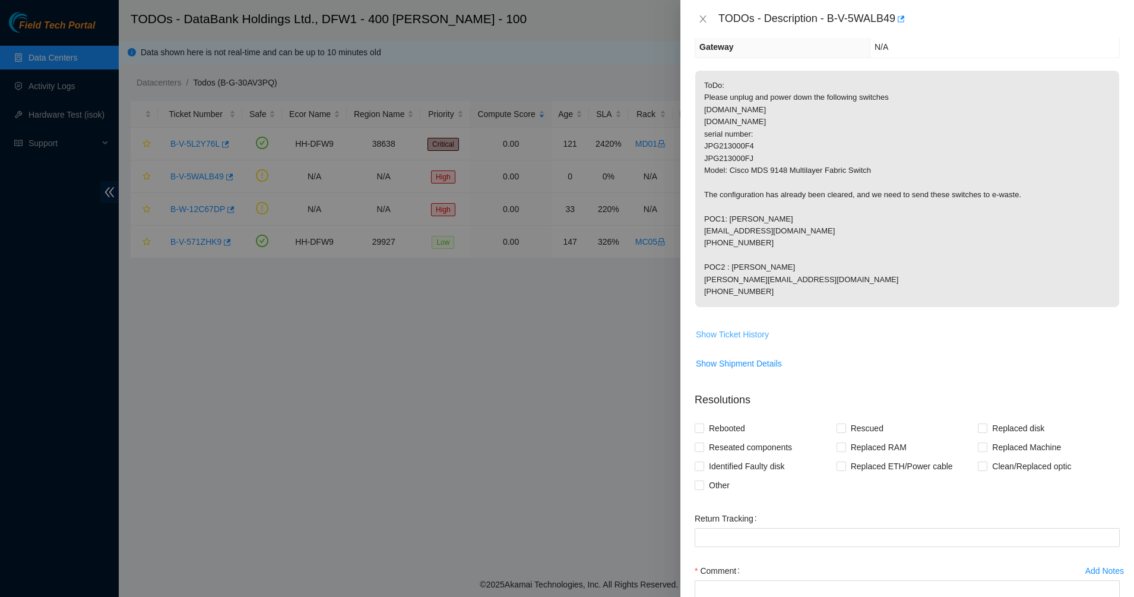
click at [723, 332] on span "Show Ticket History" at bounding box center [732, 334] width 73 height 13
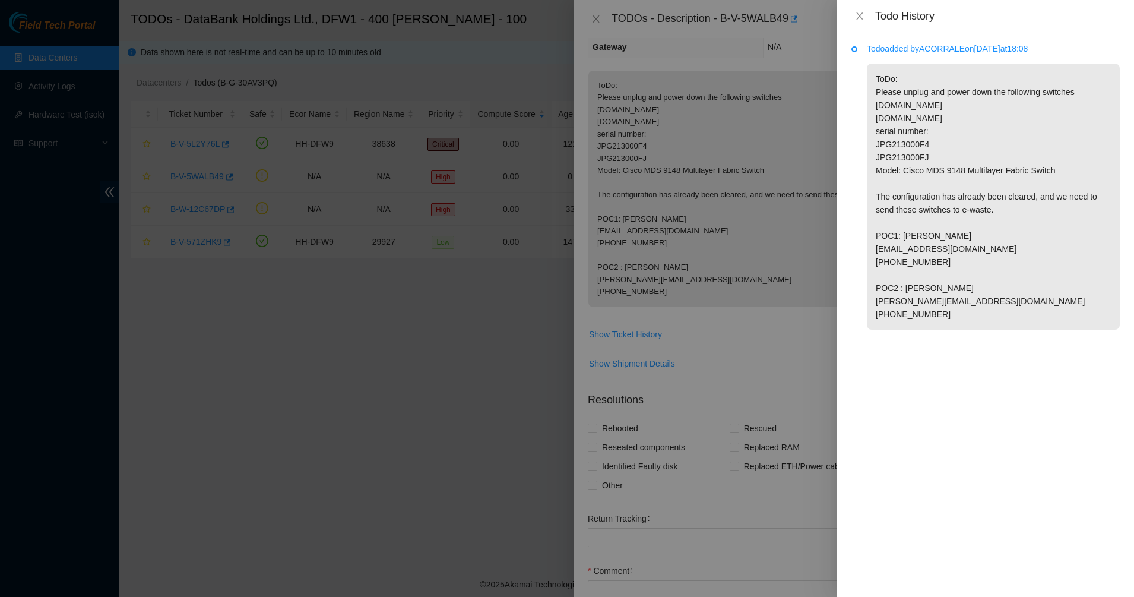
click at [935, 51] on p "Todo added by ACORRALE on 2025-09-24 at 18:08" at bounding box center [993, 48] width 253 height 13
copy p "ACORRALE"
drag, startPoint x: 861, startPoint y: 14, endPoint x: 831, endPoint y: 14, distance: 30.3
click at [861, 14] on icon "close" at bounding box center [859, 15] width 7 height 7
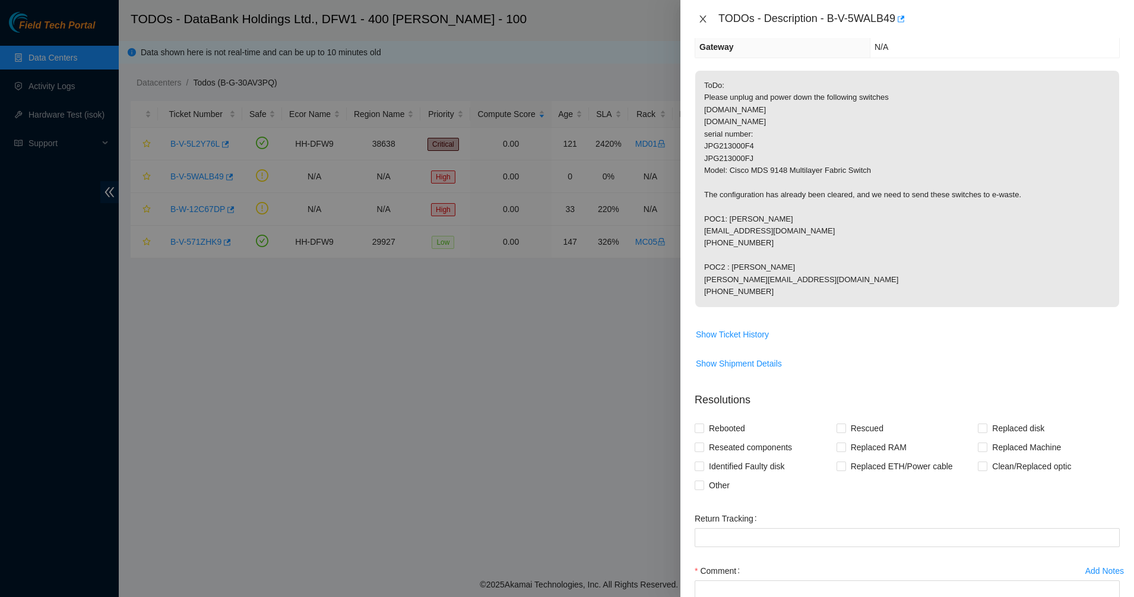
click at [701, 15] on icon "close" at bounding box center [702, 18] width 9 height 9
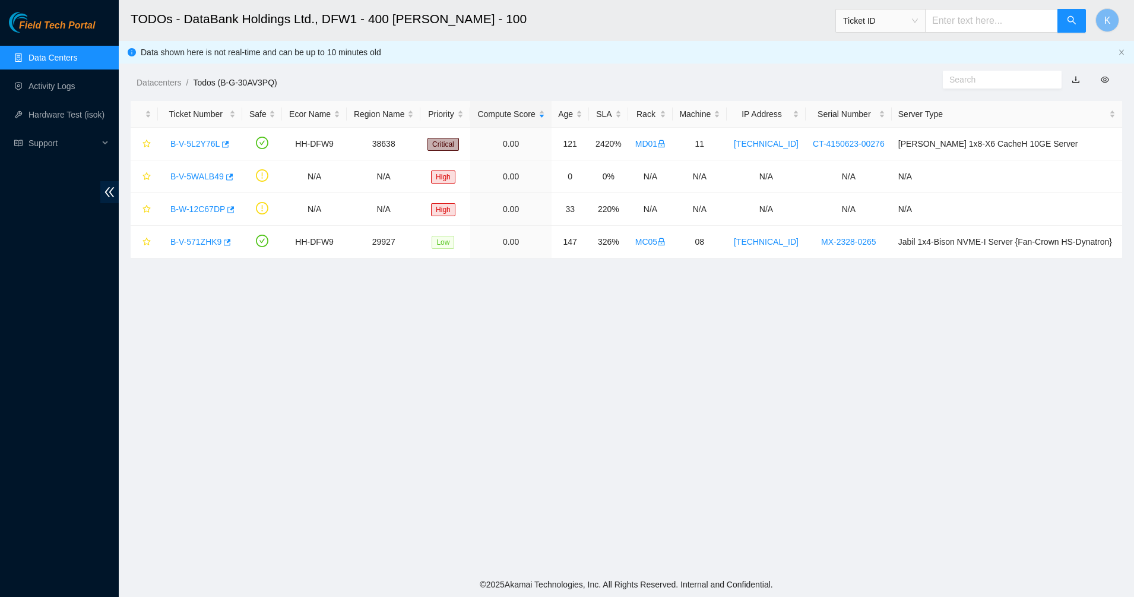
scroll to position [201, 0]
drag, startPoint x: 210, startPoint y: 183, endPoint x: 210, endPoint y: 176, distance: 6.5
click at [210, 183] on div "B-V-5WALB49" at bounding box center [199, 176] width 71 height 19
click at [210, 176] on link "B-V-5WALB49" at bounding box center [196, 176] width 53 height 9
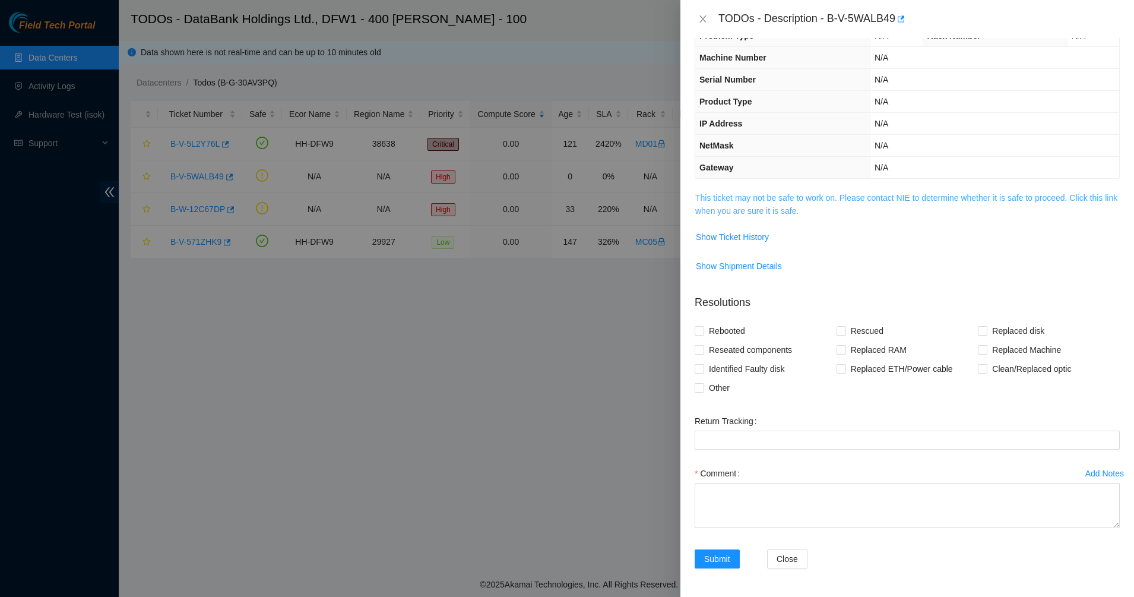
click at [762, 200] on link "This ticket may not be safe to work on. Please contact NIE to determine whether…" at bounding box center [906, 204] width 422 height 23
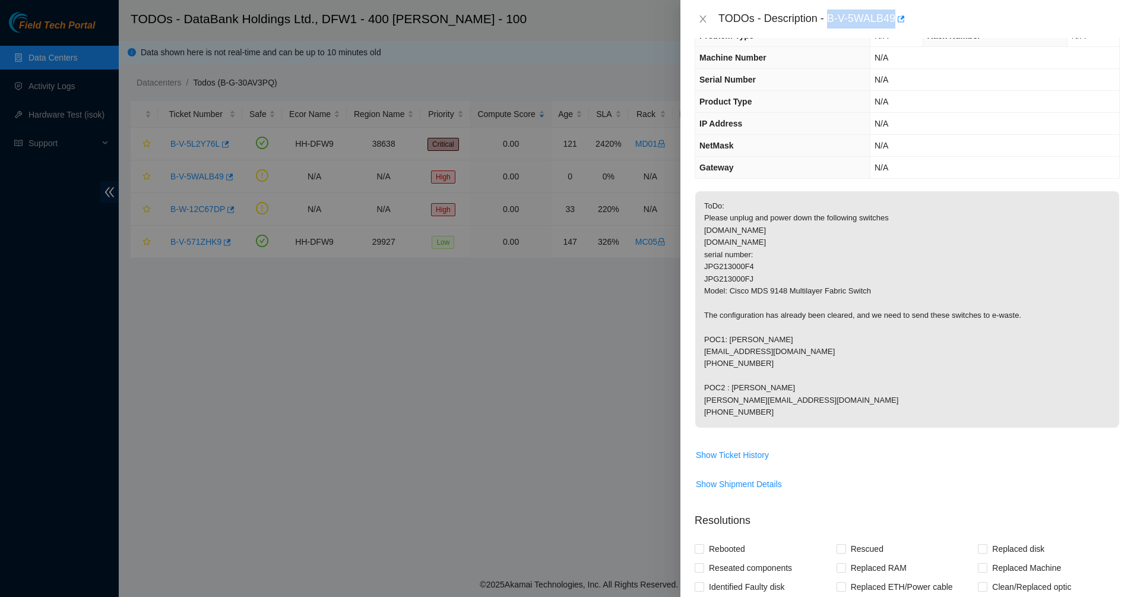
drag, startPoint x: 829, startPoint y: 18, endPoint x: 896, endPoint y: 27, distance: 68.3
click at [896, 27] on body "Field Tech Portal Data Centers Activity Logs Hardware Test (isok) Support TODOs…" at bounding box center [567, 298] width 1134 height 597
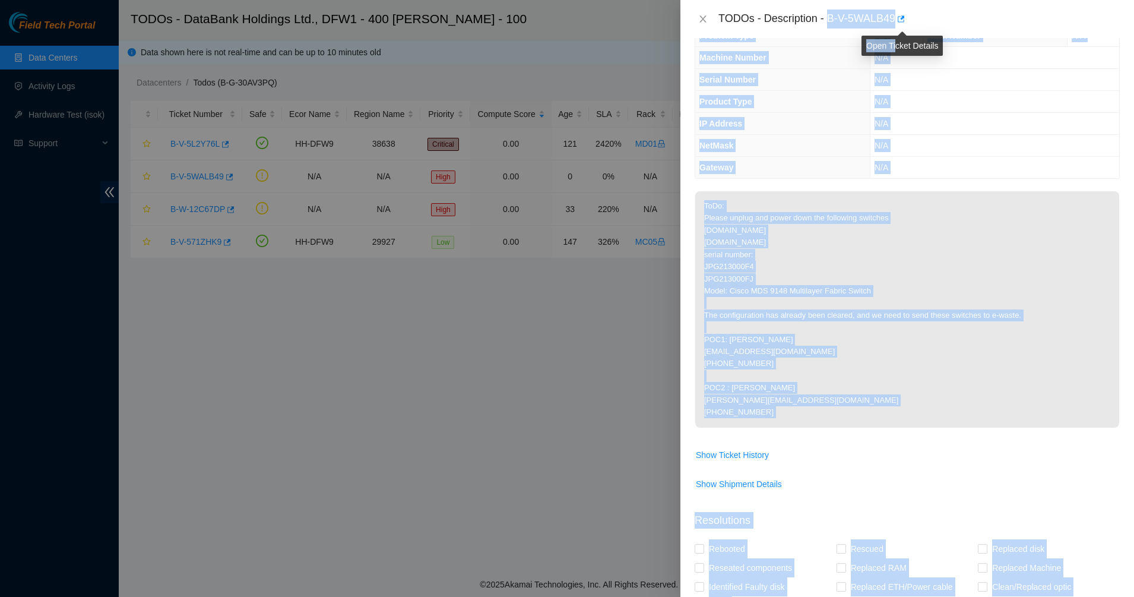
copy body "B-V-5WALB49 Problem Type N/A Rack Number N/A Machine Number N/A Serial Number N…"
click at [996, 325] on p "ToDo: Please unplug and power down the following switches fc-sw46-nbu.dfw02.cor…" at bounding box center [907, 309] width 424 height 236
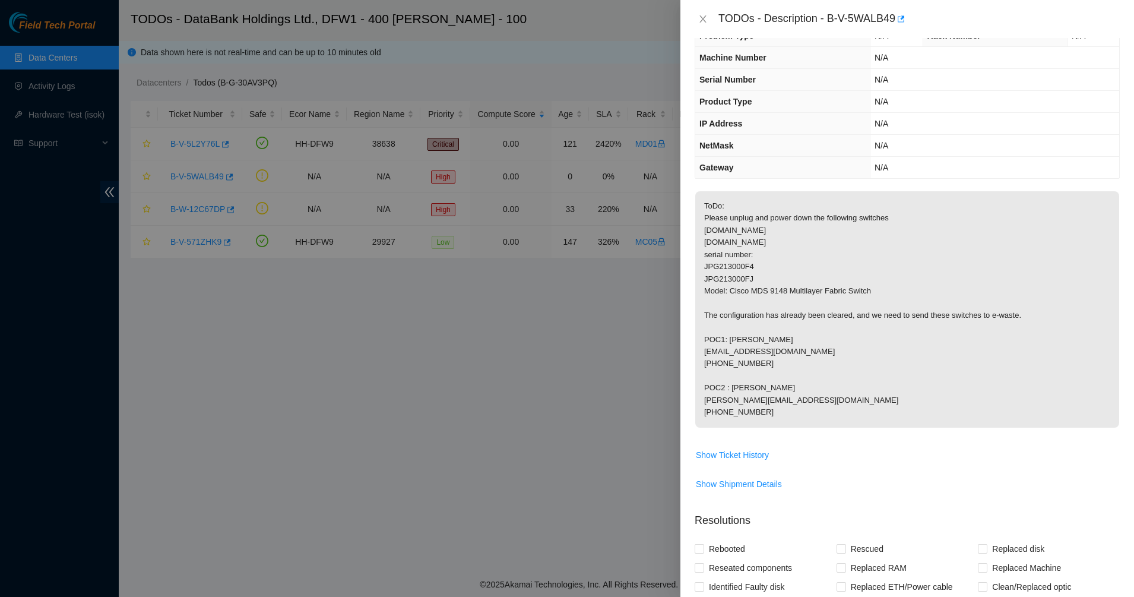
drag, startPoint x: 784, startPoint y: 239, endPoint x: 762, endPoint y: 189, distance: 54.7
click at [784, 239] on p "ToDo: Please unplug and power down the following switches fc-sw46-nbu.dfw02.cor…" at bounding box center [907, 309] width 424 height 236
click at [700, 17] on icon "close" at bounding box center [702, 18] width 9 height 9
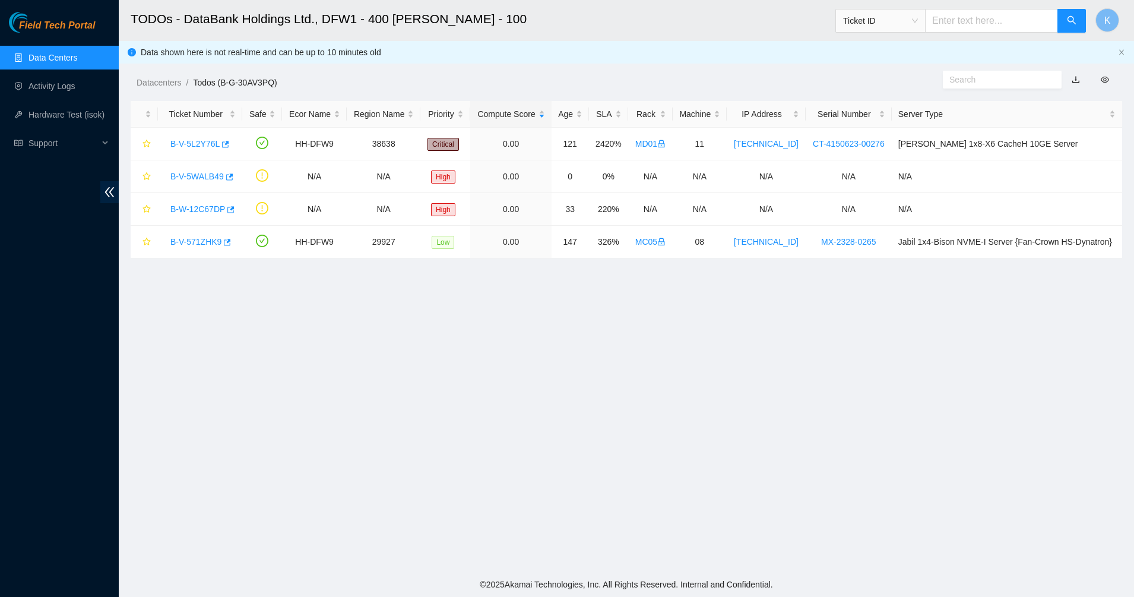
click at [24, 40] on div "Field Tech Portal Data Centers Activity Logs Hardware Test (isok) Support" at bounding box center [59, 304] width 119 height 585
click at [53, 62] on link "Data Centers" at bounding box center [52, 57] width 49 height 9
click at [55, 28] on span "Field Tech Portal" at bounding box center [57, 25] width 76 height 11
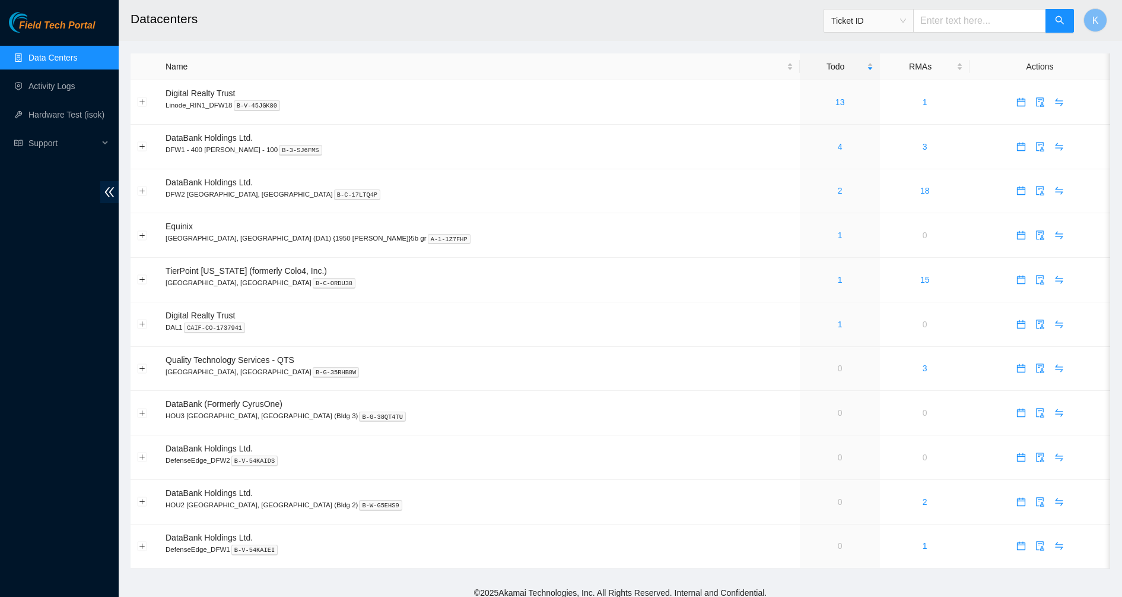
click at [85, 26] on span "Field Tech Portal" at bounding box center [57, 25] width 76 height 11
click at [838, 233] on link "1" at bounding box center [840, 234] width 5 height 9
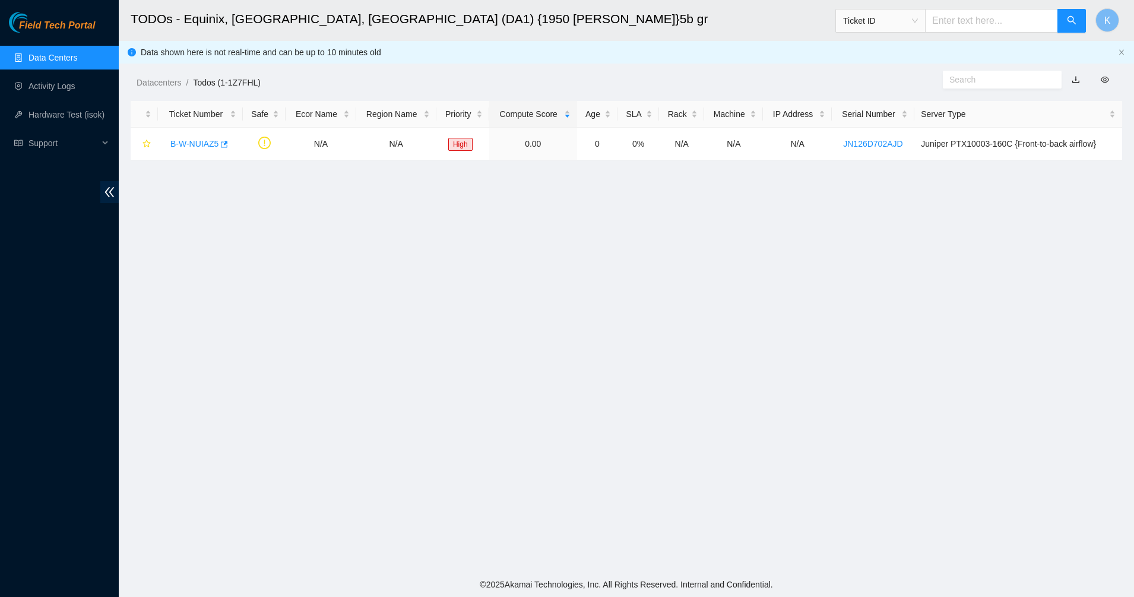
click at [61, 53] on link "Data Centers" at bounding box center [52, 57] width 49 height 9
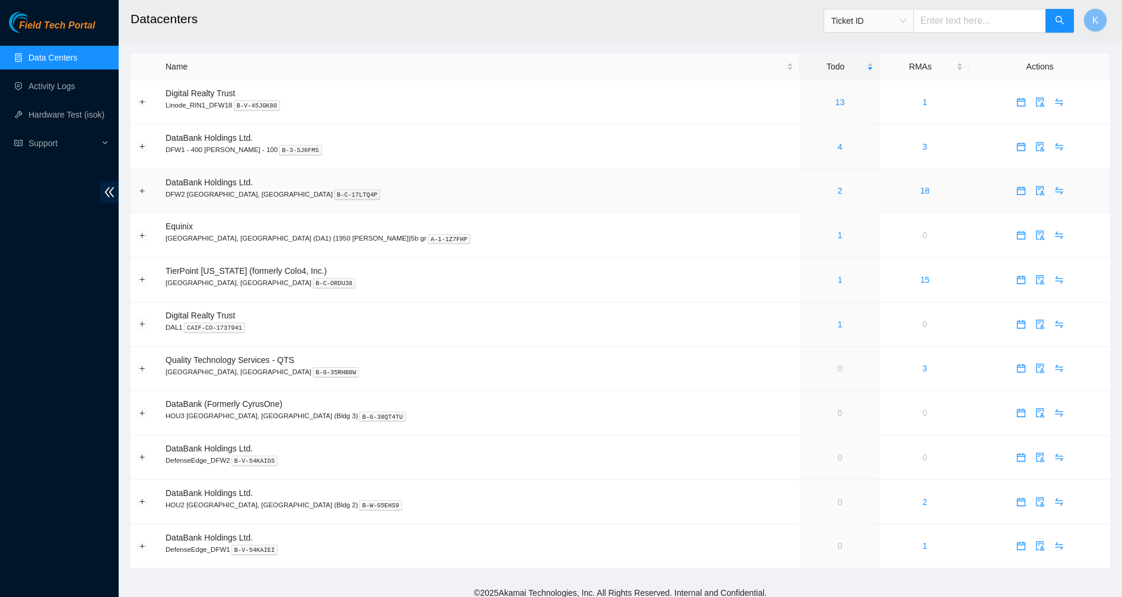
click at [807, 186] on div "2" at bounding box center [840, 190] width 67 height 13
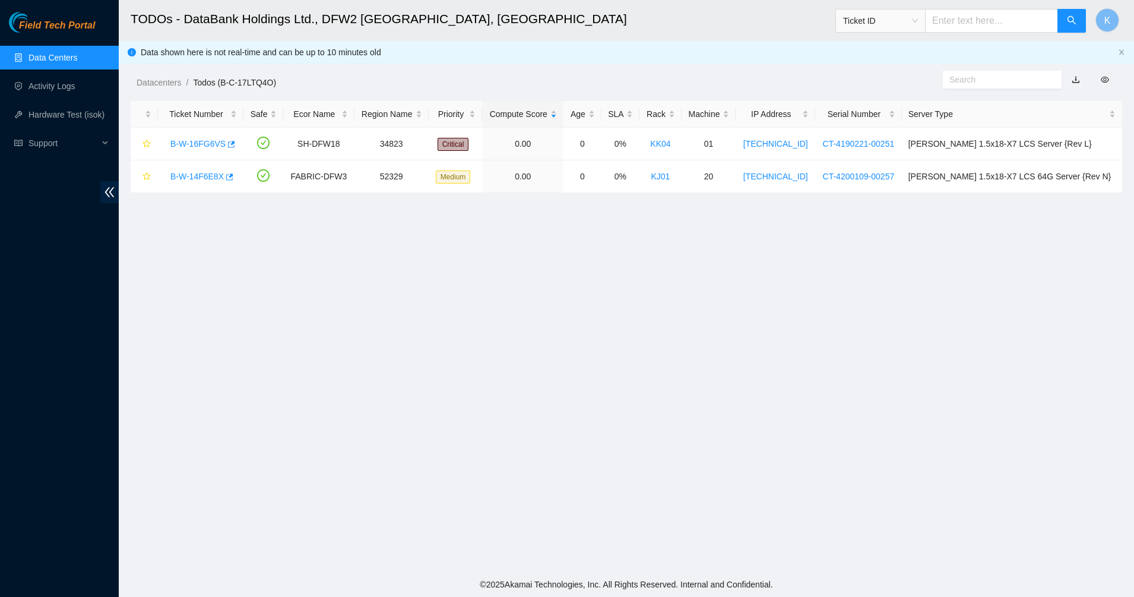
drag, startPoint x: 579, startPoint y: 236, endPoint x: 188, endPoint y: 94, distance: 416.6
click at [188, 94] on main "TODOs - DataBank Holdings Ltd., DFW2 [GEOGRAPHIC_DATA], [GEOGRAPHIC_DATA] Ticke…" at bounding box center [626, 286] width 1015 height 572
click at [56, 53] on link "Data Centers" at bounding box center [52, 57] width 49 height 9
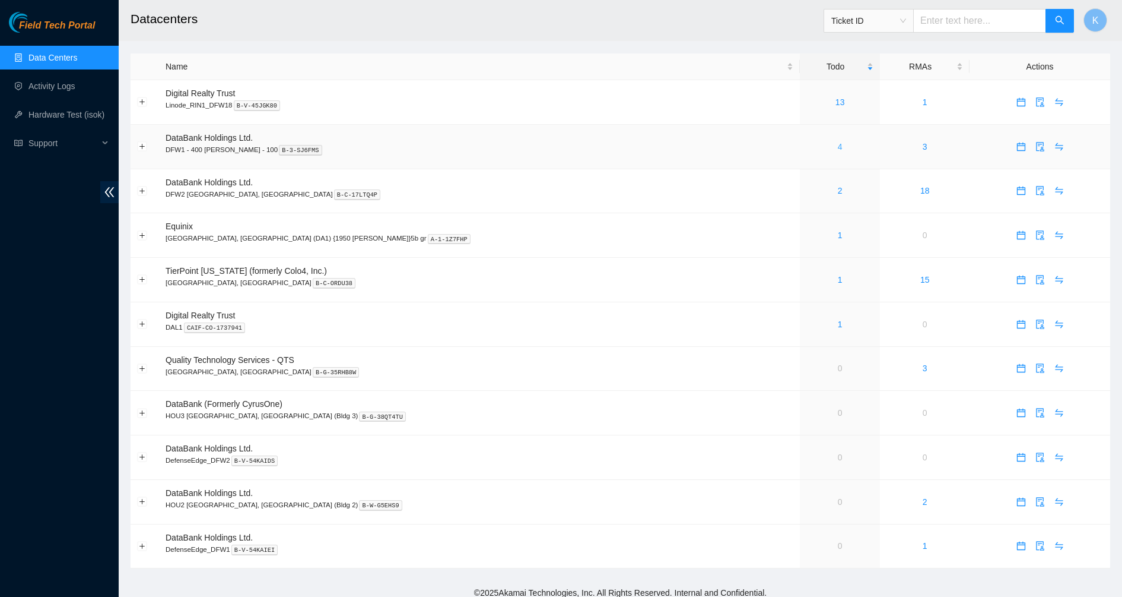
click at [838, 147] on link "4" at bounding box center [840, 146] width 5 height 9
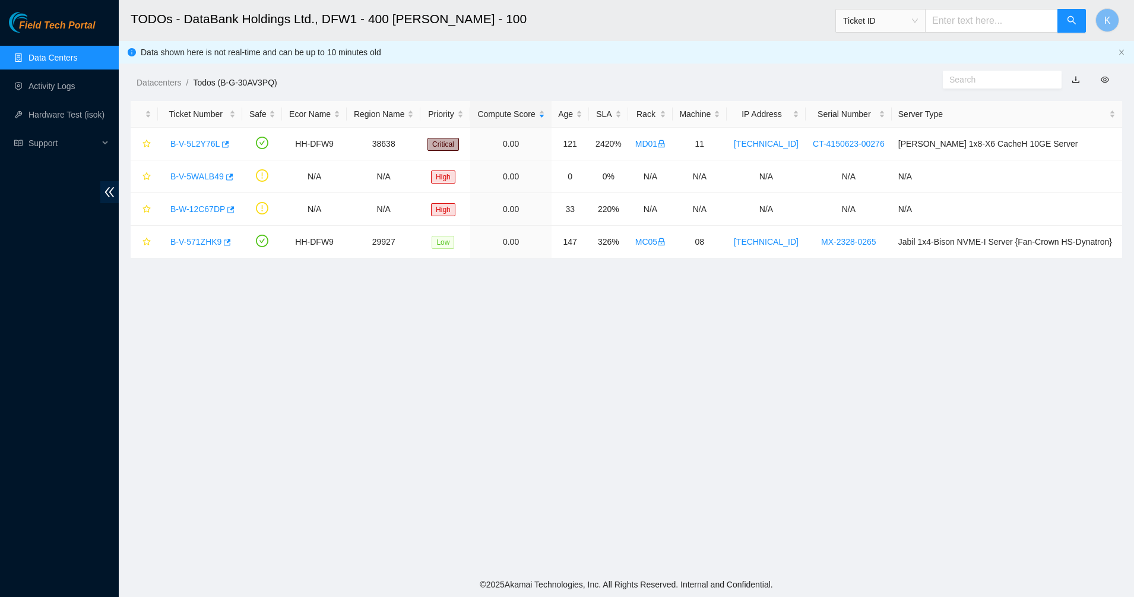
click at [404, 341] on main "TODOs - DataBank Holdings Ltd., DFW1 - 400 [PERSON_NAME] - 100 Ticket ID K Data…" at bounding box center [626, 286] width 1015 height 572
click at [70, 53] on link "Data Centers" at bounding box center [52, 57] width 49 height 9
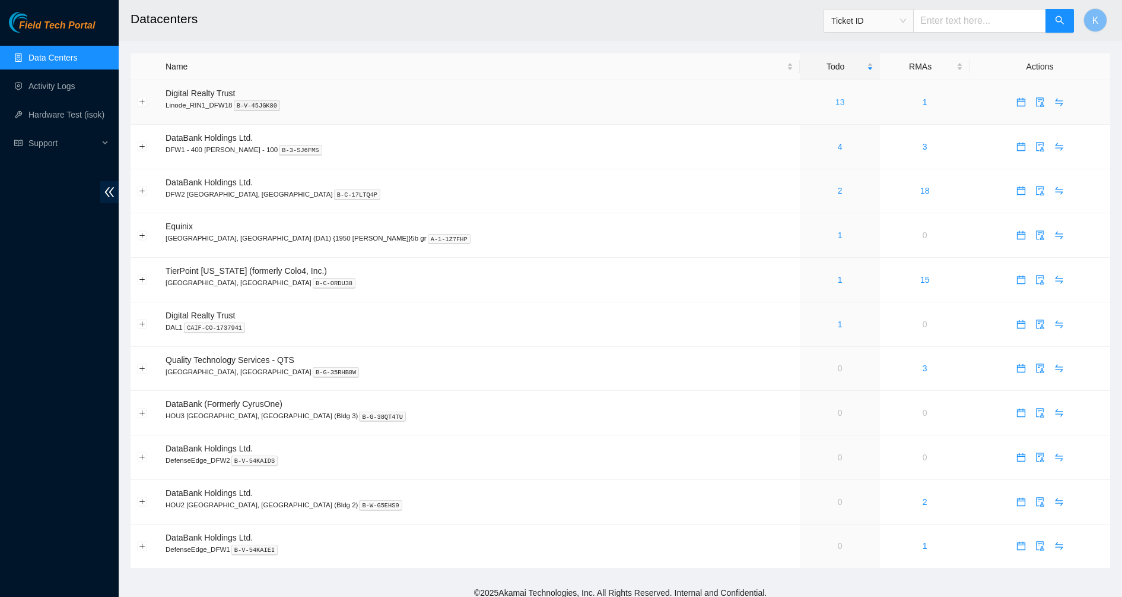
click at [836, 99] on link "13" at bounding box center [840, 101] width 9 height 9
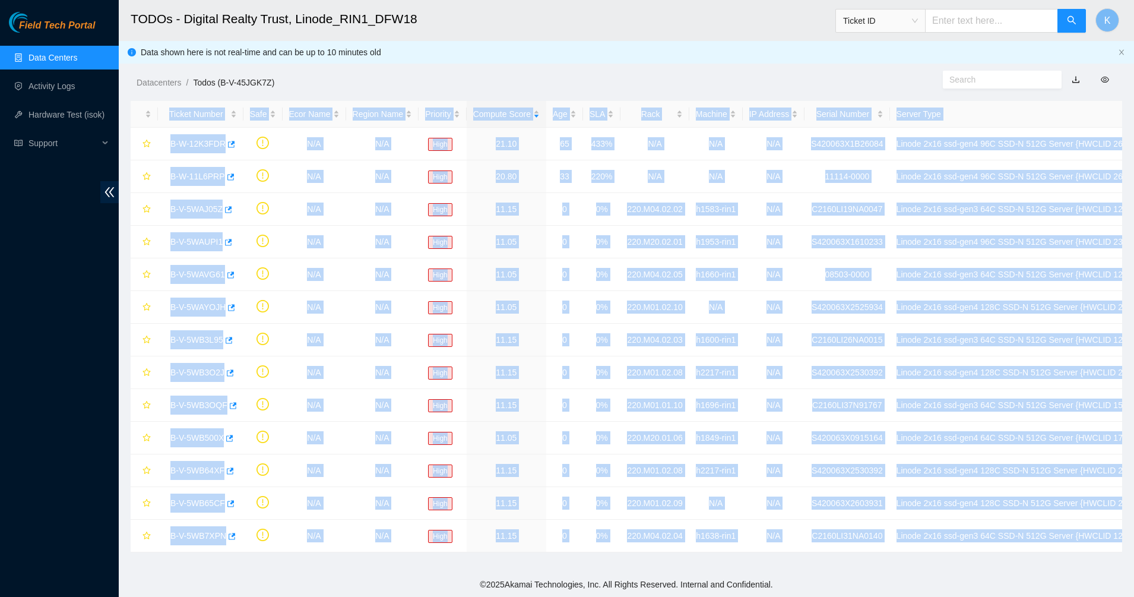
drag, startPoint x: 547, startPoint y: 85, endPoint x: 306, endPoint y: 583, distance: 553.2
click at [309, 584] on section "TODOs - Digital Realty Trust, Linode_RIN1_DFW18 Ticket ID K Data shown here is …" at bounding box center [626, 298] width 1015 height 597
click at [274, 566] on main "TODOs - Digital Realty Trust, Linode_RIN1_DFW18 Ticket ID K Data shown here is …" at bounding box center [626, 286] width 1015 height 572
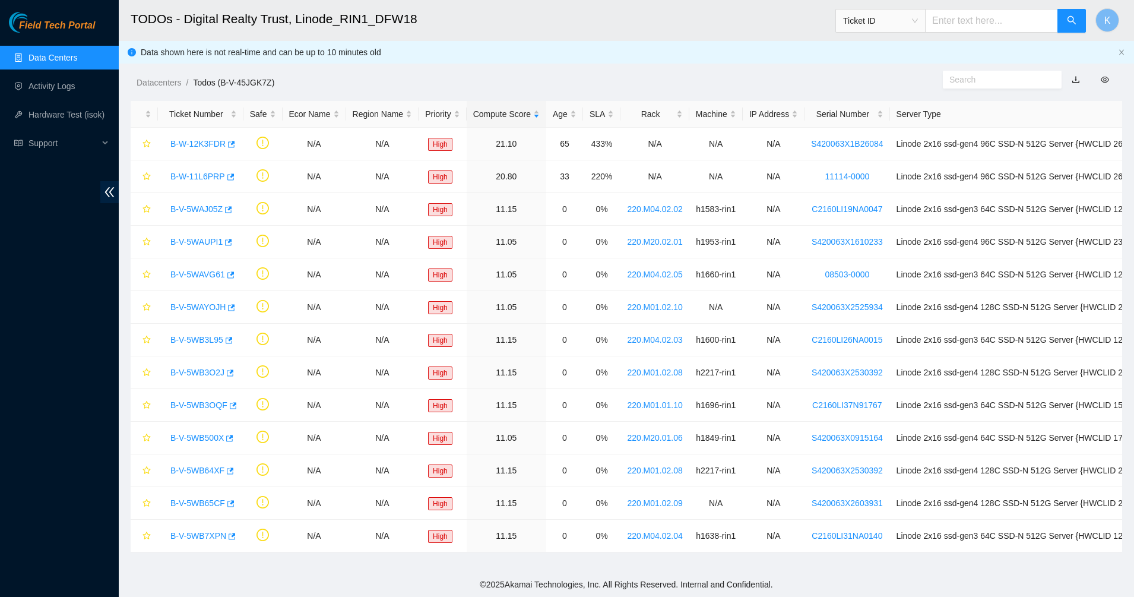
click at [74, 55] on link "Data Centers" at bounding box center [52, 57] width 49 height 9
